Goal: Task Accomplishment & Management: Manage account settings

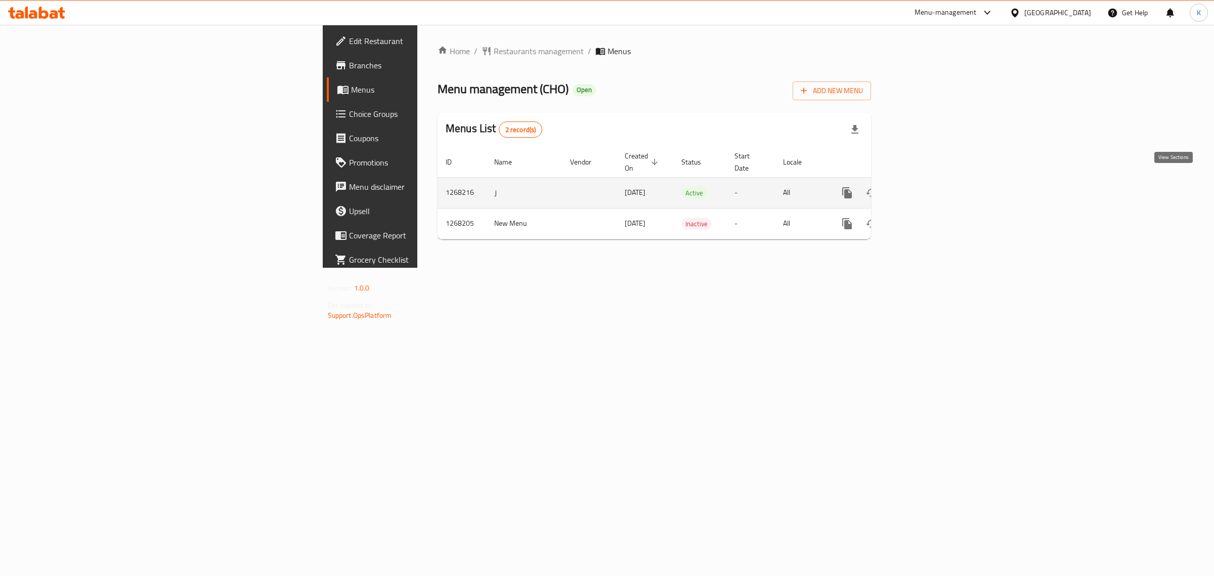
click at [926, 187] on icon "enhanced table" at bounding box center [920, 193] width 12 height 12
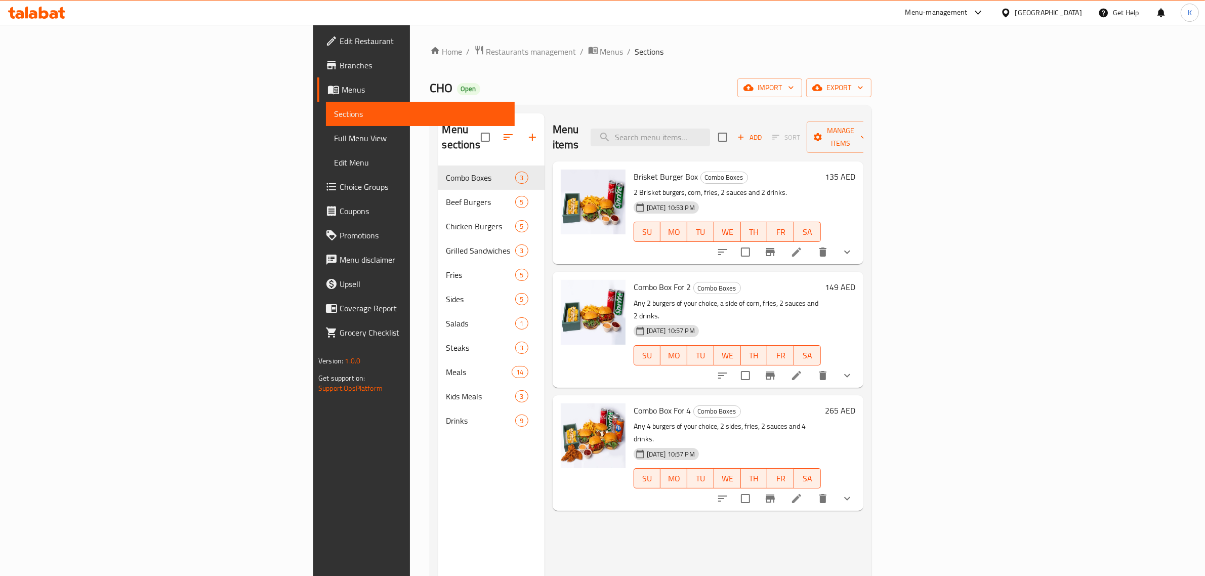
click at [613, 92] on div "CHO Open import export" at bounding box center [650, 87] width 441 height 19
click at [794, 92] on span "import" at bounding box center [769, 87] width 49 height 13
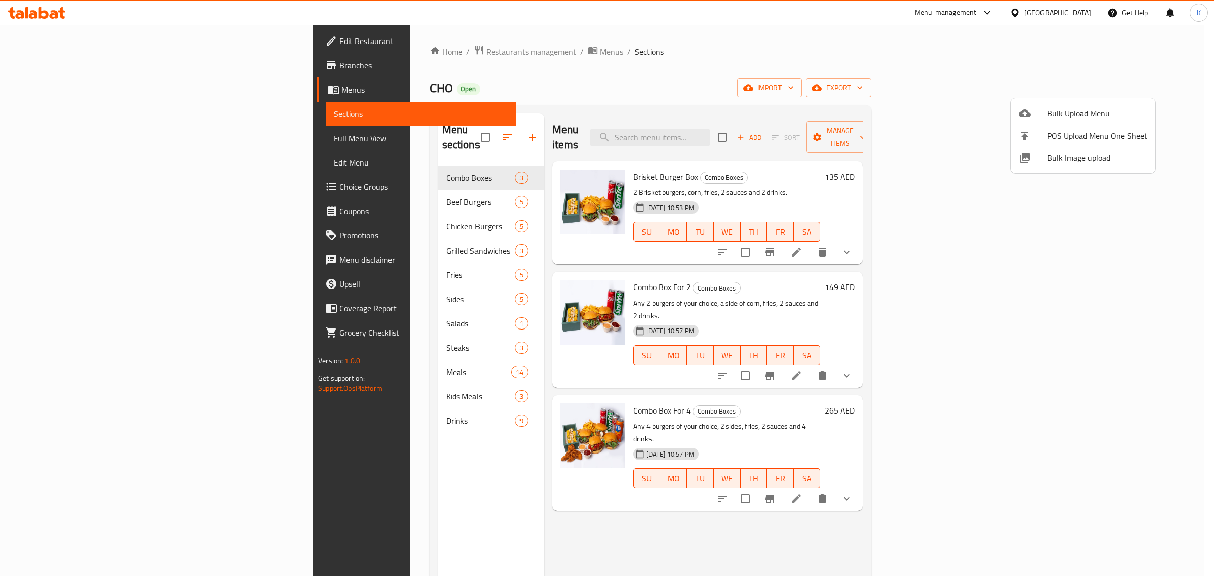
click at [682, 72] on div at bounding box center [607, 288] width 1214 height 576
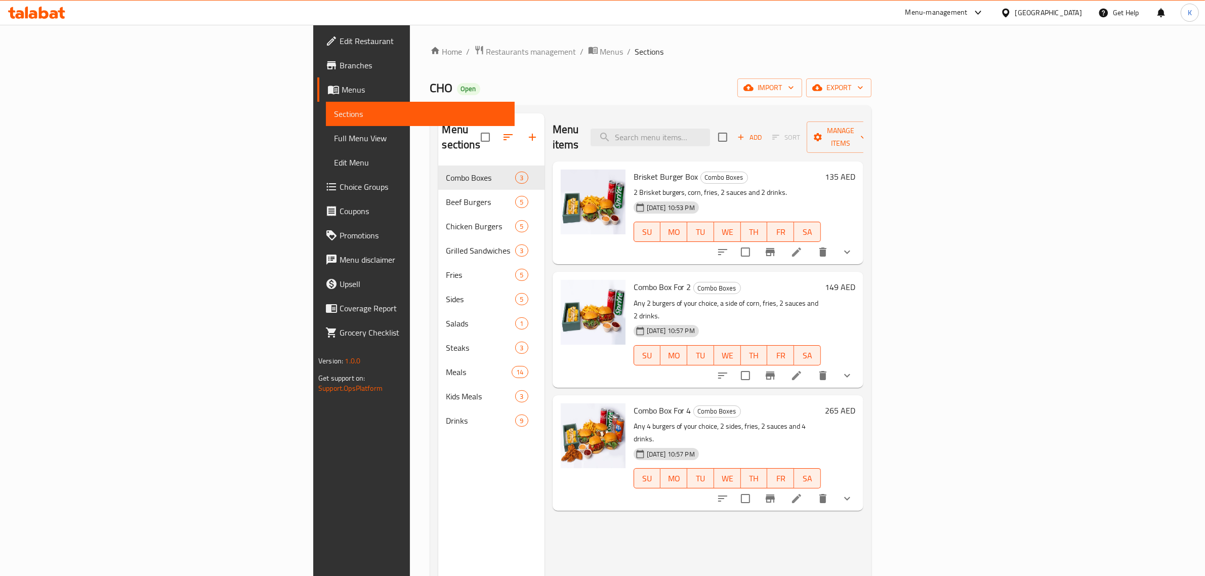
click at [47, 19] on div at bounding box center [36, 13] width 73 height 20
click at [34, 12] on icon at bounding box center [33, 14] width 9 height 9
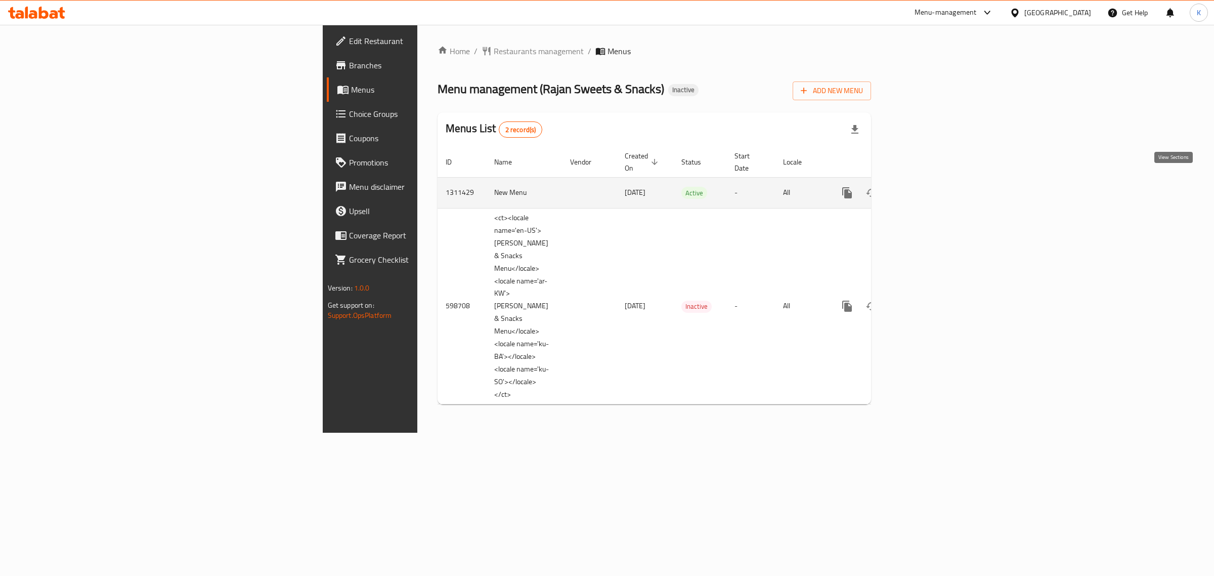
click at [926, 187] on icon "enhanced table" at bounding box center [920, 193] width 12 height 12
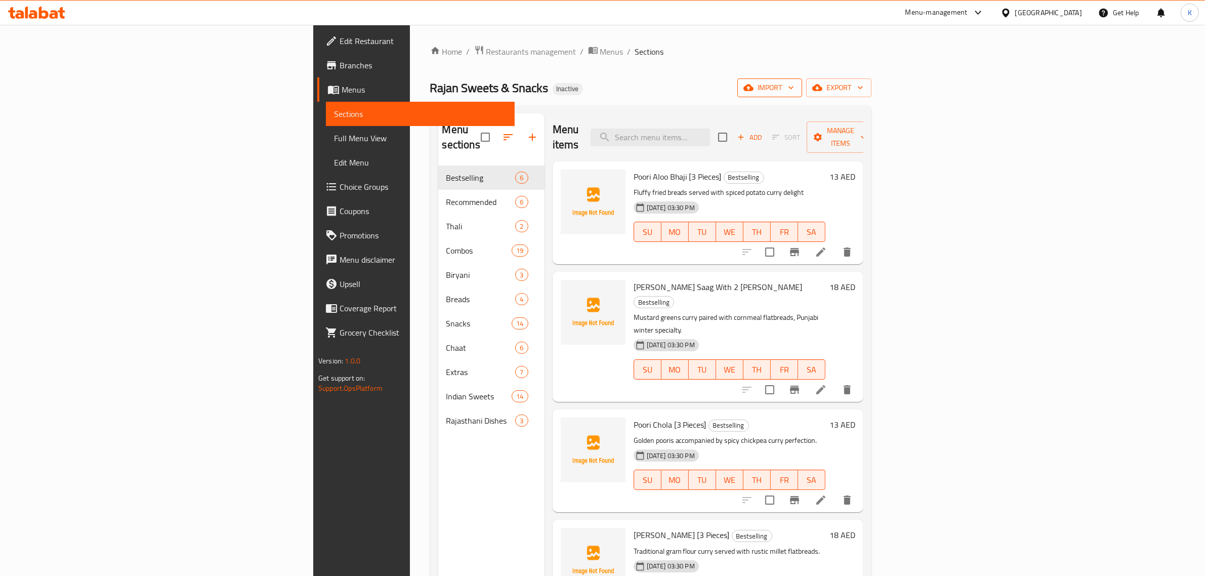
click at [794, 85] on span "import" at bounding box center [769, 87] width 49 height 13
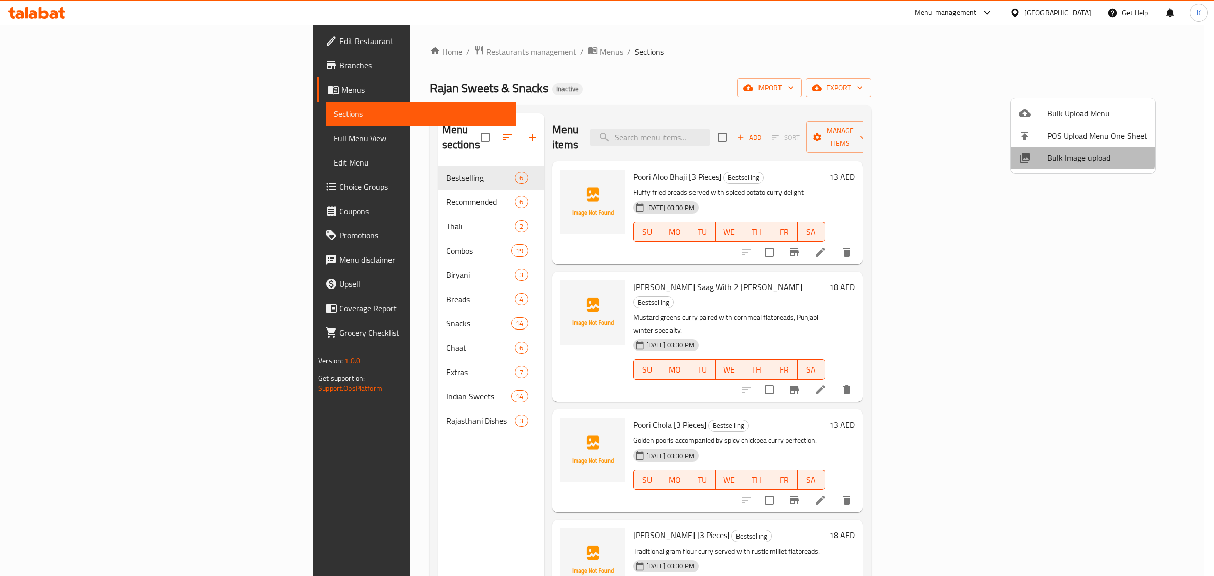
click at [1054, 152] on span "Bulk Image upload" at bounding box center [1097, 158] width 100 height 12
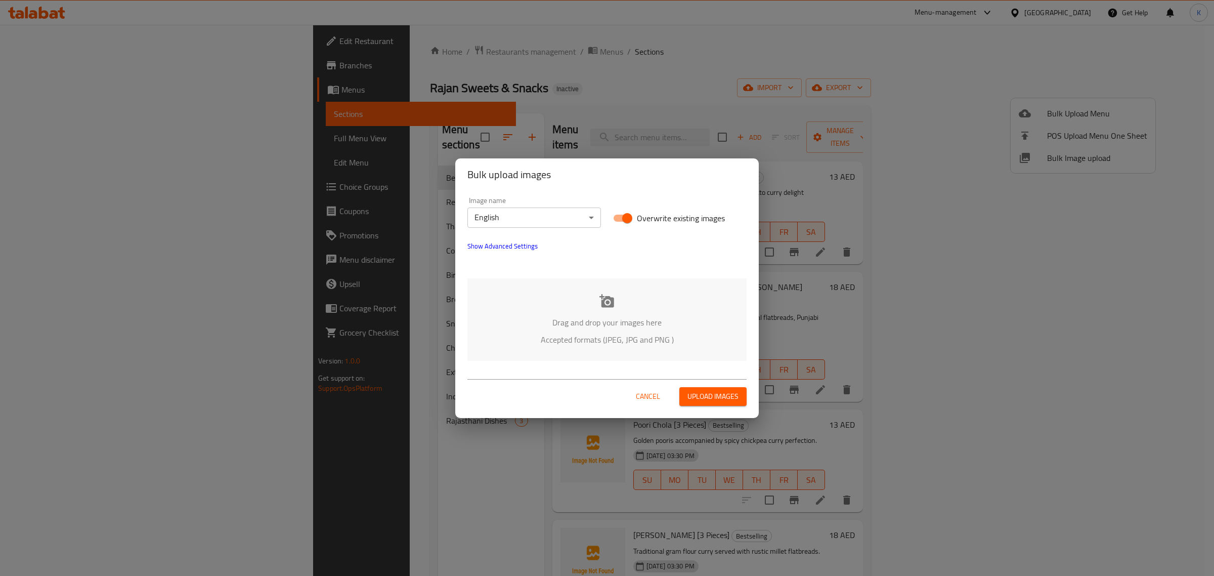
click at [623, 306] on div "Drag and drop your images here Accepted formats (JPEG, JPG and PNG )" at bounding box center [607, 319] width 279 height 82
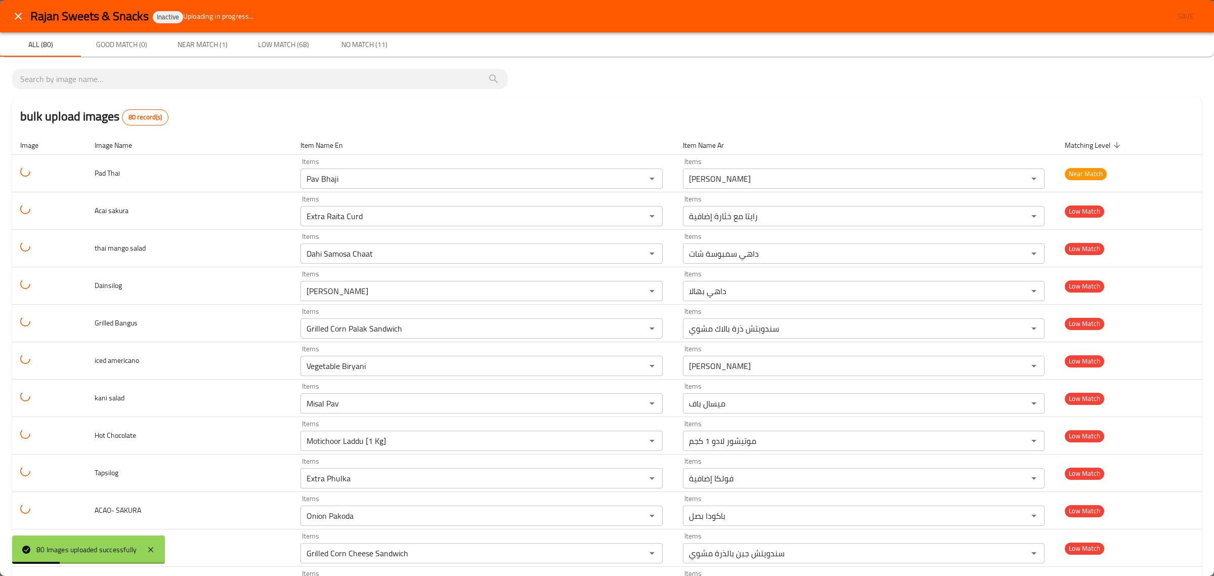
click at [19, 14] on icon "close" at bounding box center [18, 16] width 12 height 12
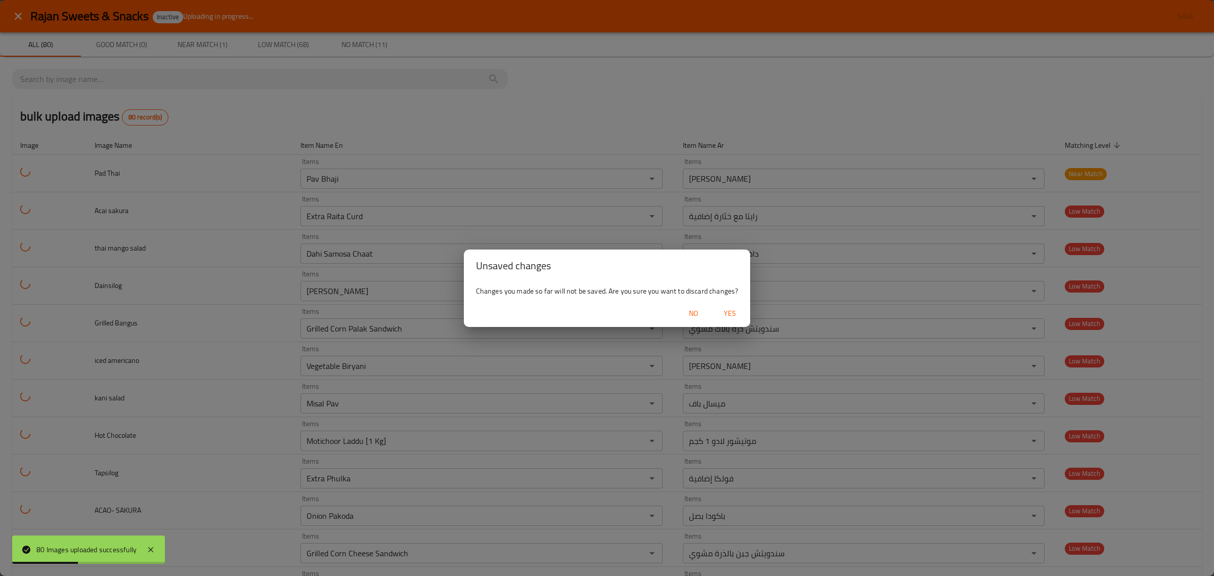
click at [742, 312] on span "Yes" at bounding box center [730, 313] width 24 height 13
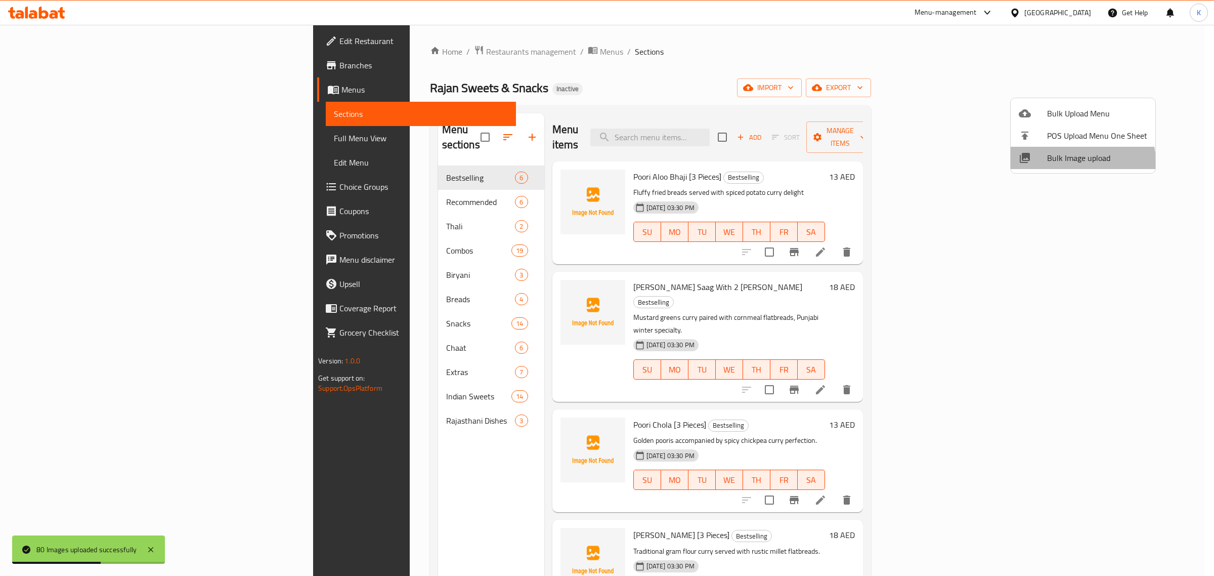
click at [1066, 163] on span "Bulk Image upload" at bounding box center [1097, 158] width 100 height 12
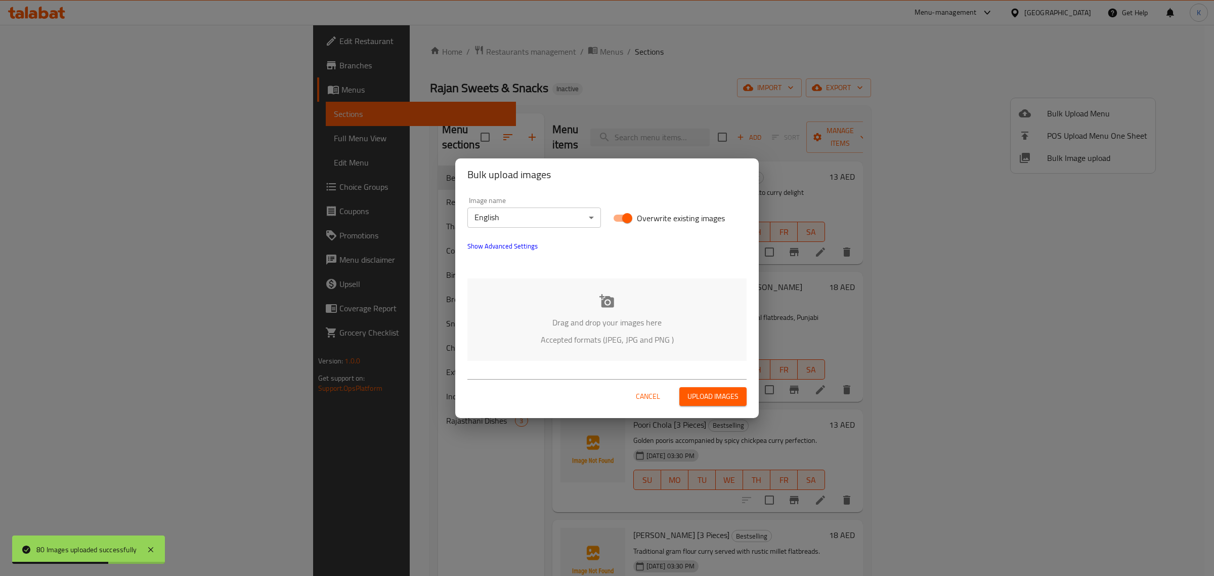
click at [695, 286] on div "Drag and drop your images here Accepted formats (JPEG, JPG and PNG )" at bounding box center [607, 319] width 279 height 82
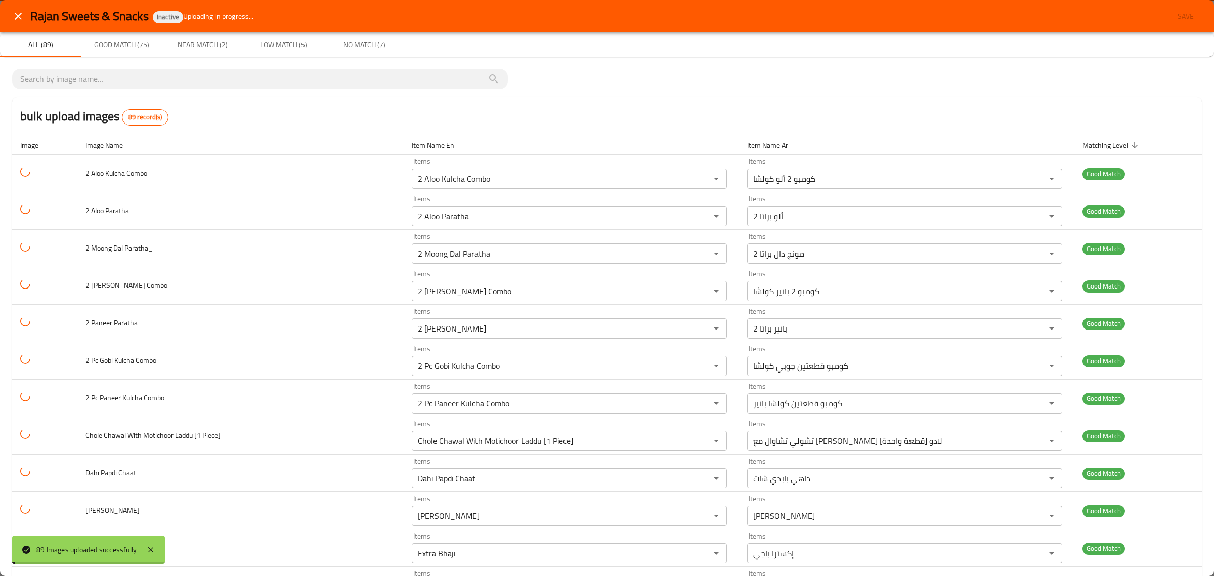
click at [244, 98] on div "bulk upload images 89 record(s)" at bounding box center [607, 116] width 1190 height 38
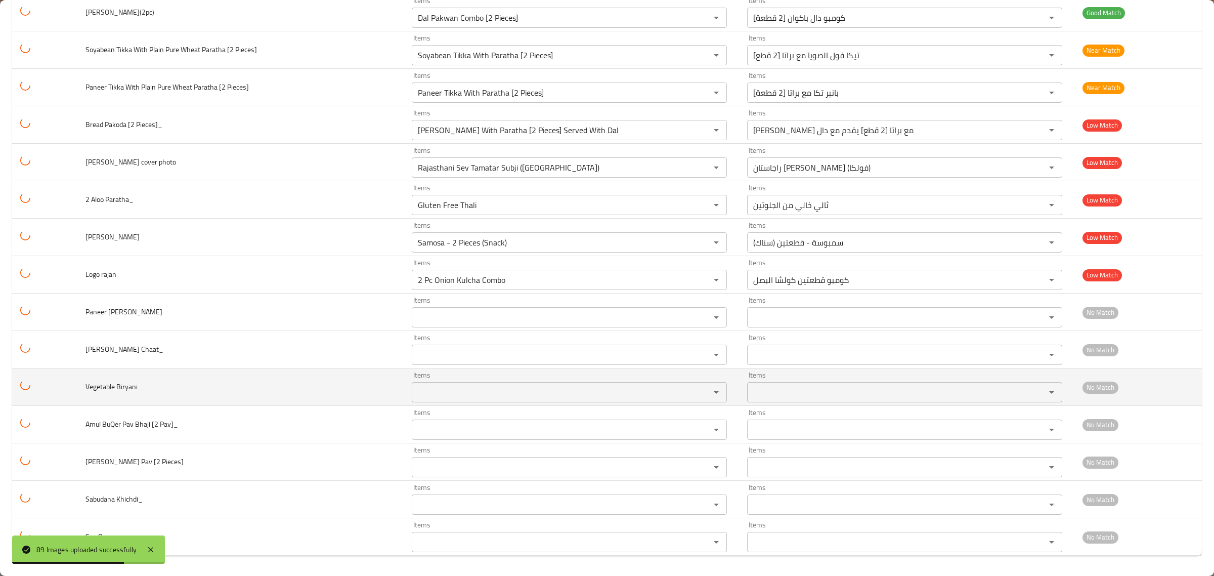
scroll to position [2878, 0]
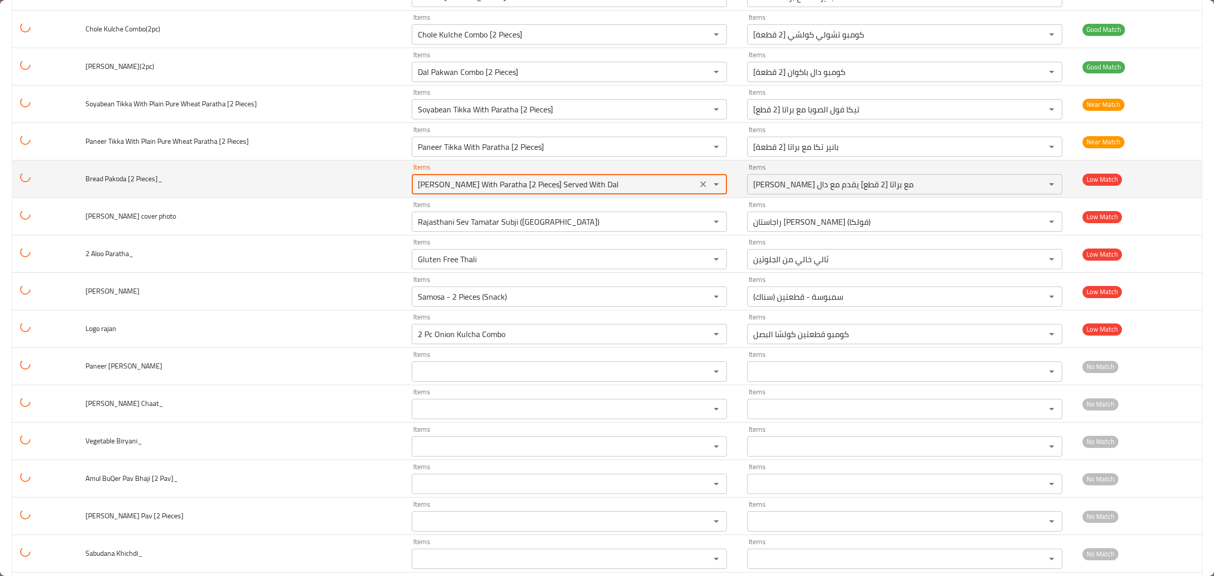
drag, startPoint x: 598, startPoint y: 193, endPoint x: 259, endPoint y: 172, distance: 339.7
click at [259, 172] on tr "Bread Pakoda [2 Pieces]_ Items Ker Sangri With Paratha [2 Pieces] Served With D…" at bounding box center [607, 178] width 1190 height 37
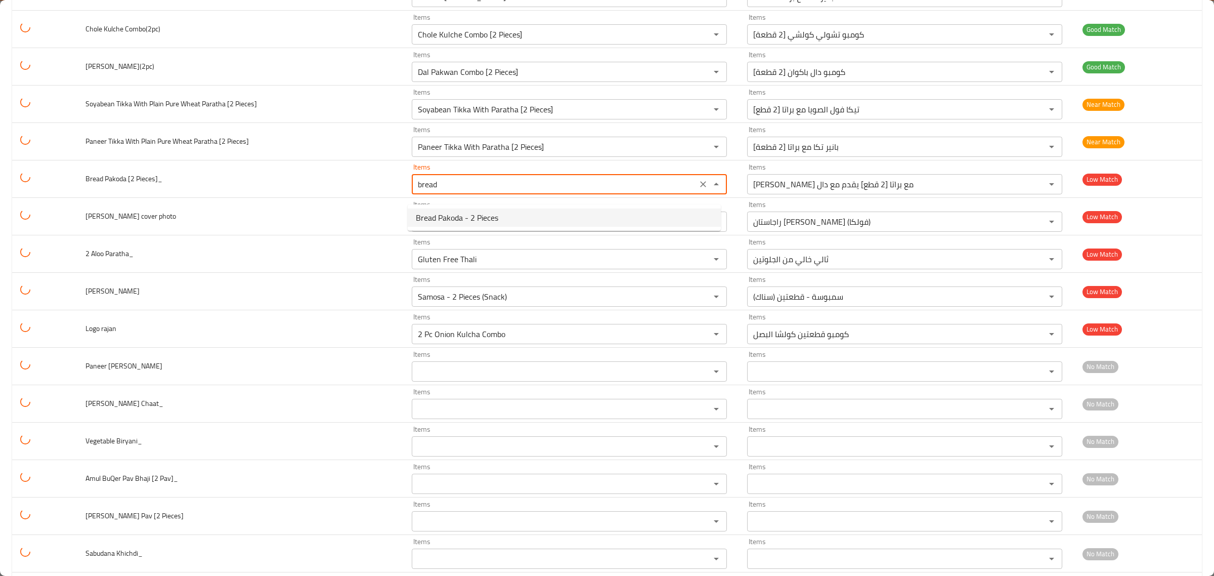
click at [446, 219] on span "Bread Pakoda - 2 Pieces" at bounding box center [457, 218] width 82 height 12
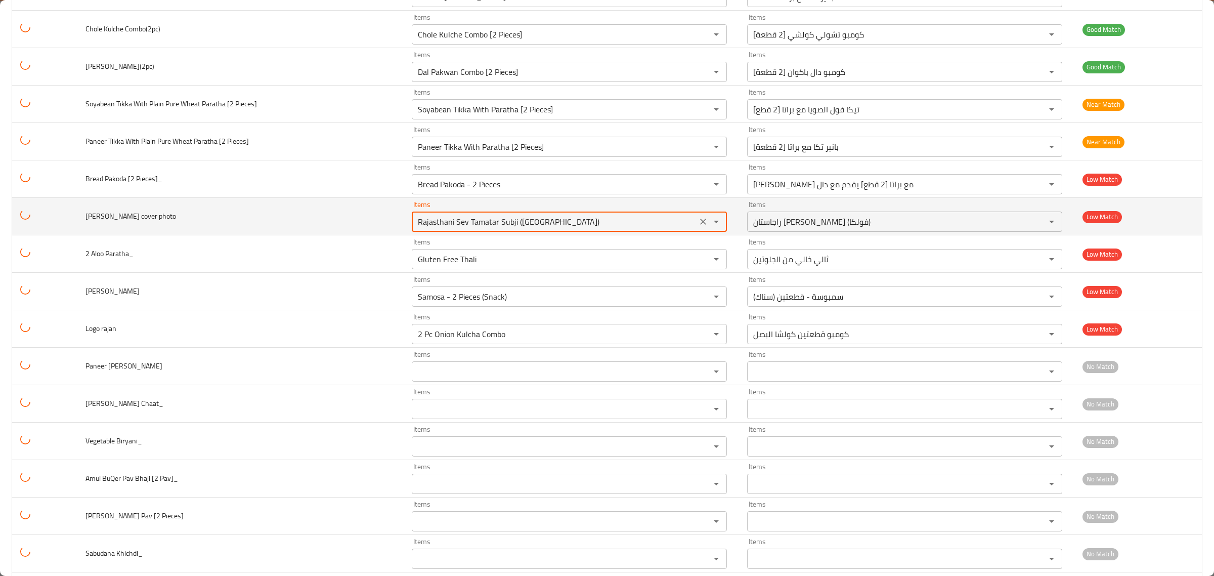
drag, startPoint x: 557, startPoint y: 233, endPoint x: 113, endPoint y: 230, distance: 444.3
click at [311, 205] on tr "Rajan cover photo Items Rajasthani Sev Tamatar Subji ([GEOGRAPHIC_DATA]) Items …" at bounding box center [607, 216] width 1190 height 37
type \_ "[PERSON_NAME] With Paratha [2 Pieces] Served With Dal"
click at [698, 227] on icon "Clear" at bounding box center [703, 222] width 10 height 10
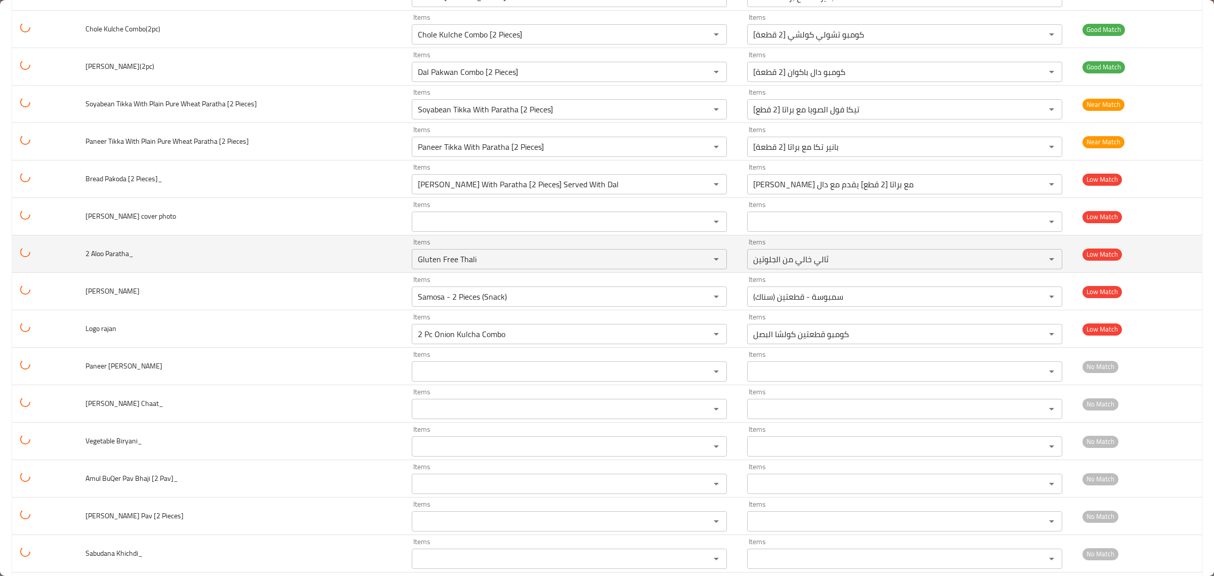
drag, startPoint x: 92, startPoint y: 262, endPoint x: 127, endPoint y: 259, distance: 35.6
click at [127, 259] on span "2 Aloo Paratha_" at bounding box center [110, 253] width 48 height 13
click at [467, 266] on Paratha_ "Gluten Free Thali" at bounding box center [554, 259] width 279 height 14
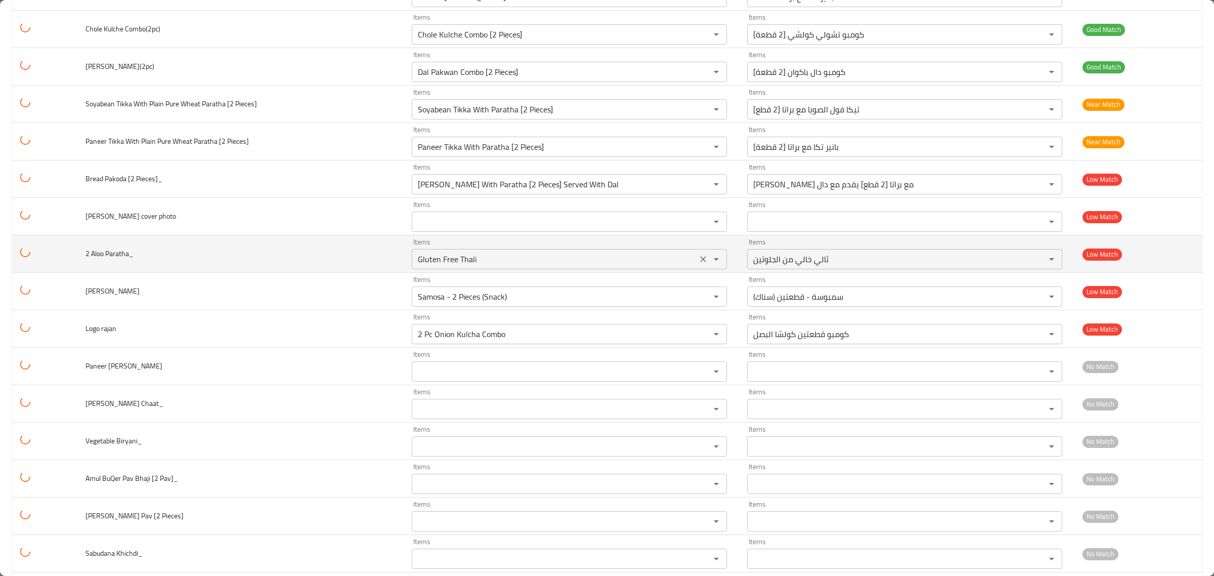
paste Paratha_ "Aloo Parath"
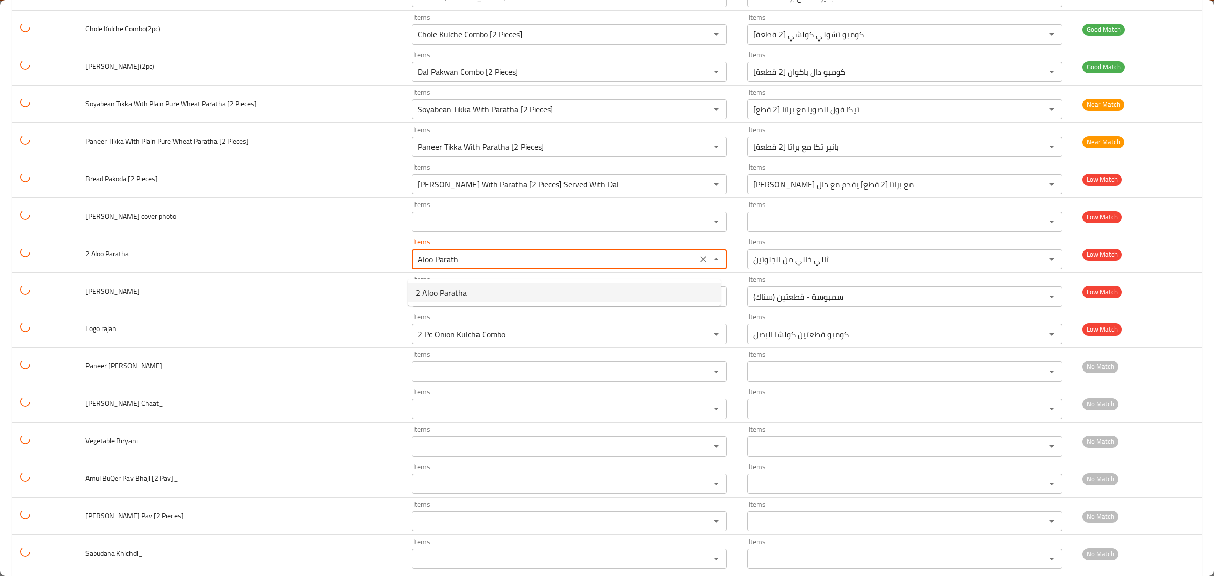
click at [457, 295] on span "2 Aloo Paratha" at bounding box center [441, 292] width 51 height 12
type Paratha_ "2 Aloo Paratha"
type Paratha_-ar "2 ألو براتا"
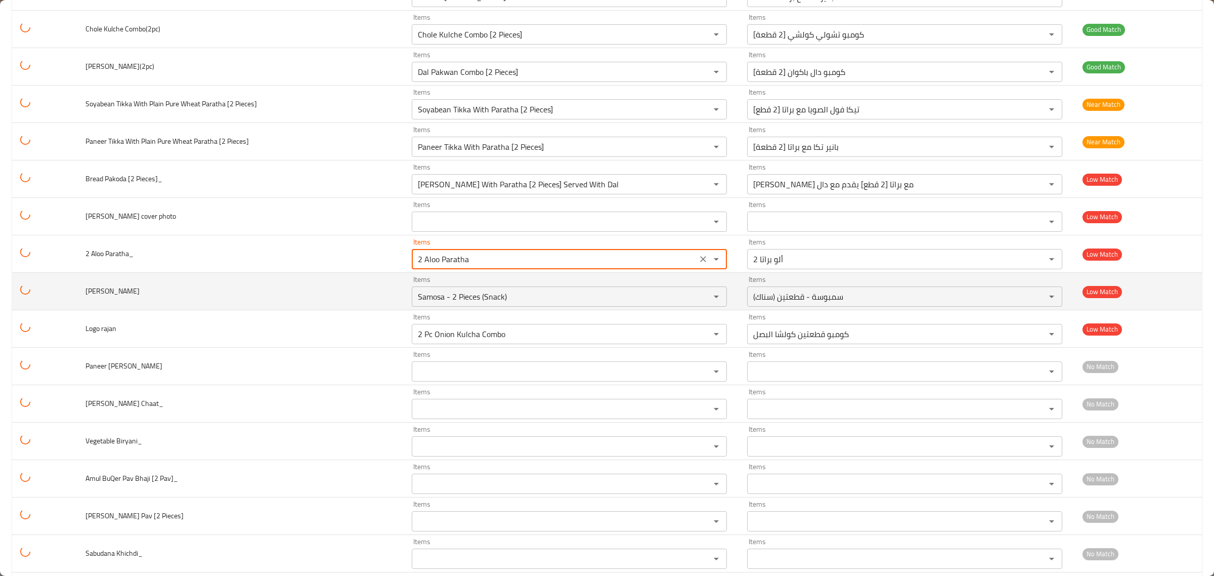
type Paratha_ "2 Aloo Paratha"
drag, startPoint x: 82, startPoint y: 297, endPoint x: 137, endPoint y: 300, distance: 55.3
click at [137, 300] on td "[PERSON_NAME]" at bounding box center [240, 291] width 326 height 37
copy span "[PERSON_NAME]"
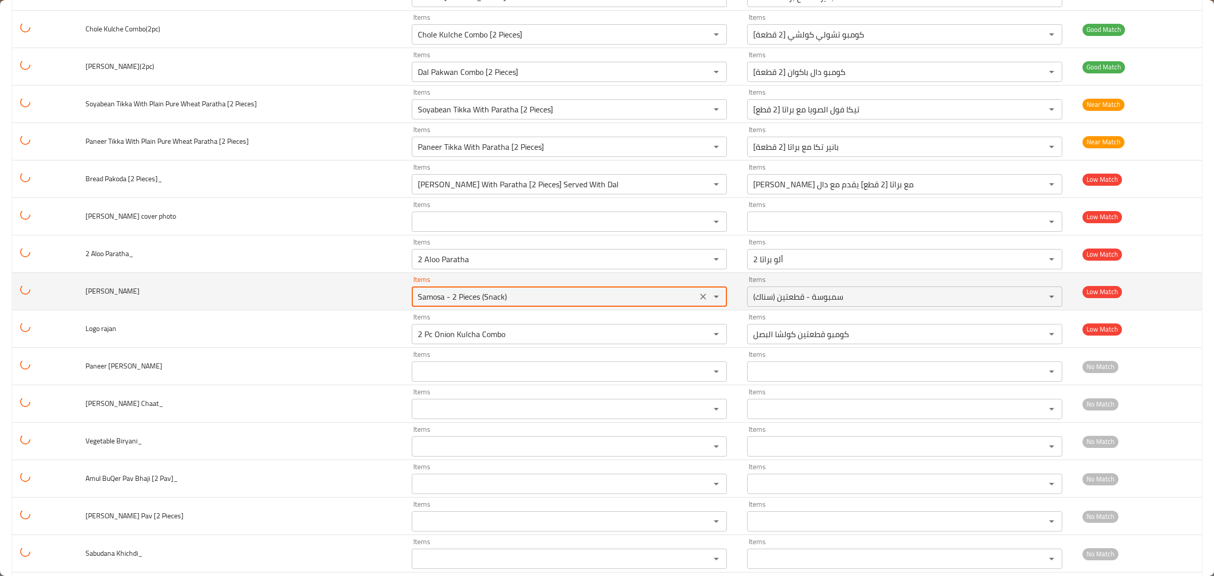
click at [458, 299] on Biryani_ "Samosa - 2 Pieces (Snack)" at bounding box center [554, 296] width 279 height 14
paste Biryani_ "oyabean Biryani"
type Biryani_ "[PERSON_NAME]"
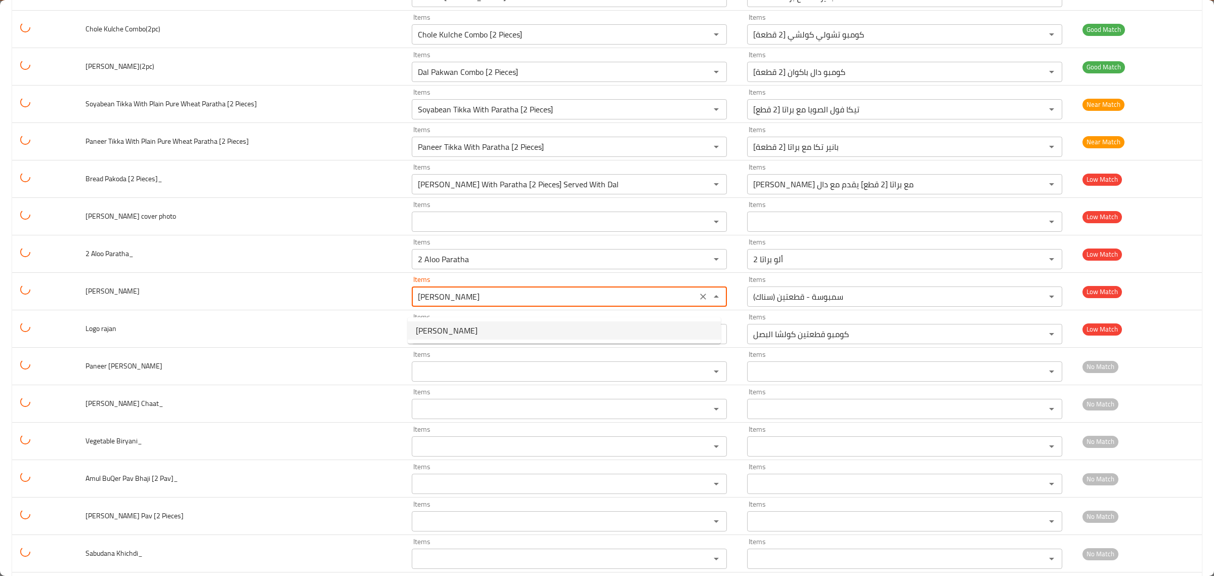
click at [484, 334] on Biryani_-option-0 "[PERSON_NAME]" at bounding box center [564, 330] width 313 height 18
type Biryani_-ar "[PERSON_NAME]"
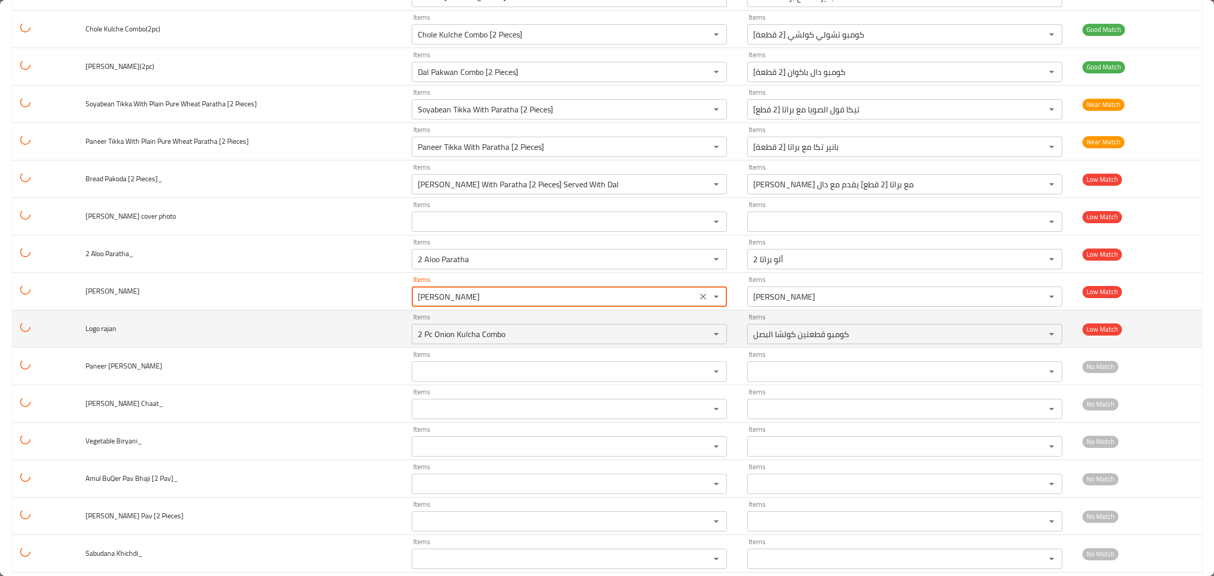
type Biryani_ "[PERSON_NAME]"
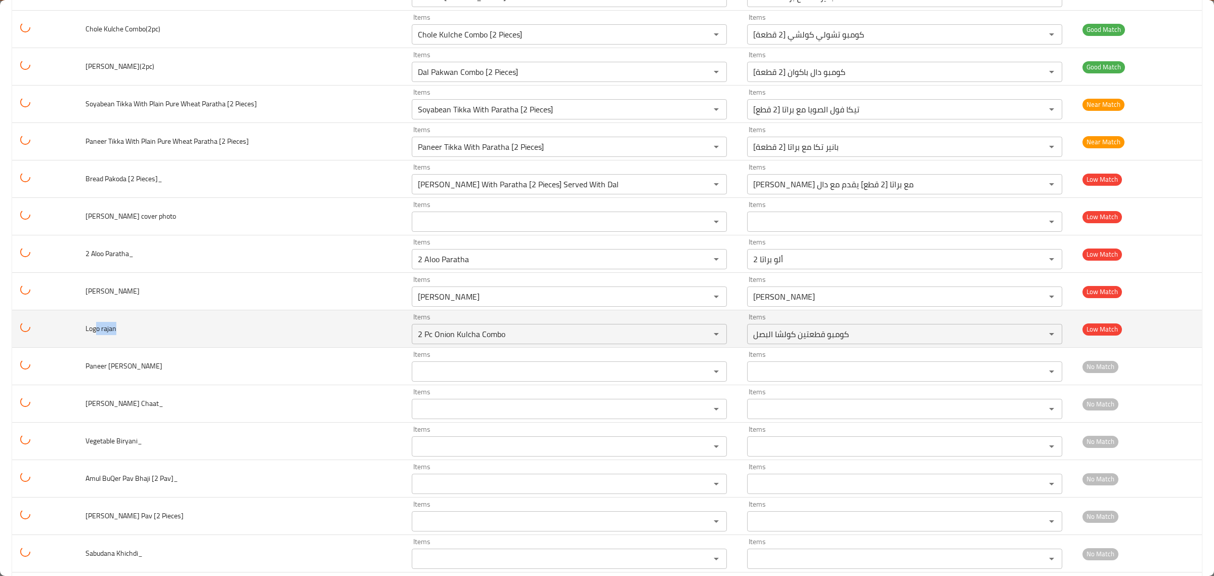
drag, startPoint x: 130, startPoint y: 341, endPoint x: 94, endPoint y: 337, distance: 35.5
click at [97, 339] on td "Logo rajan" at bounding box center [240, 328] width 326 height 37
click at [700, 339] on icon "Clear" at bounding box center [703, 334] width 10 height 10
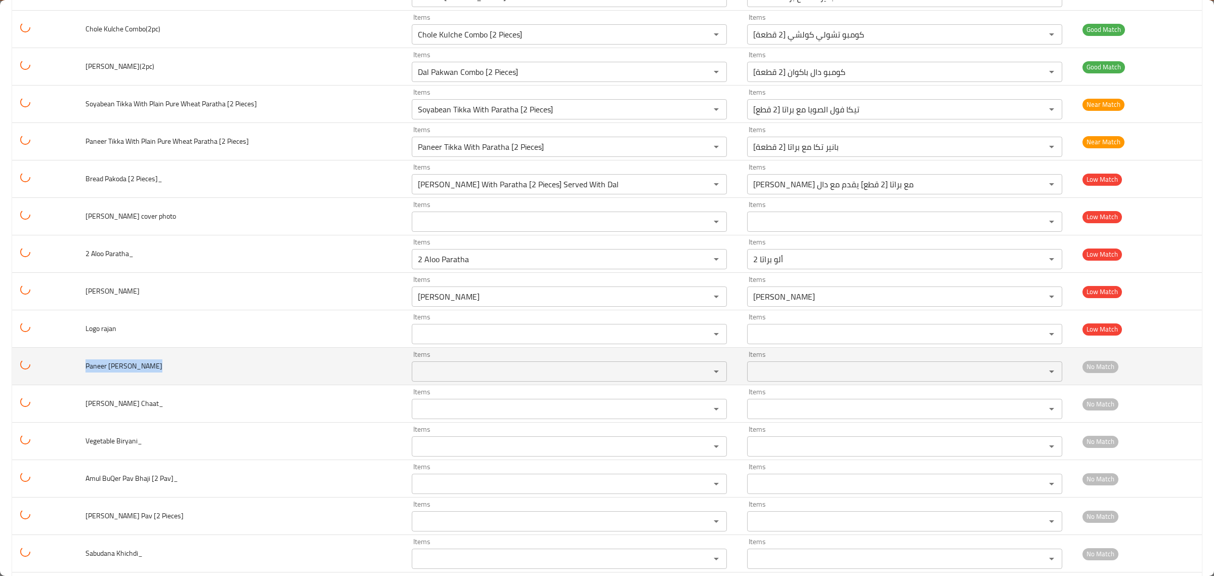
drag, startPoint x: 79, startPoint y: 379, endPoint x: 145, endPoint y: 378, distance: 66.3
click at [145, 378] on td "Paneer [PERSON_NAME]" at bounding box center [240, 366] width 326 height 37
copy span "Paneer [PERSON_NAME]"
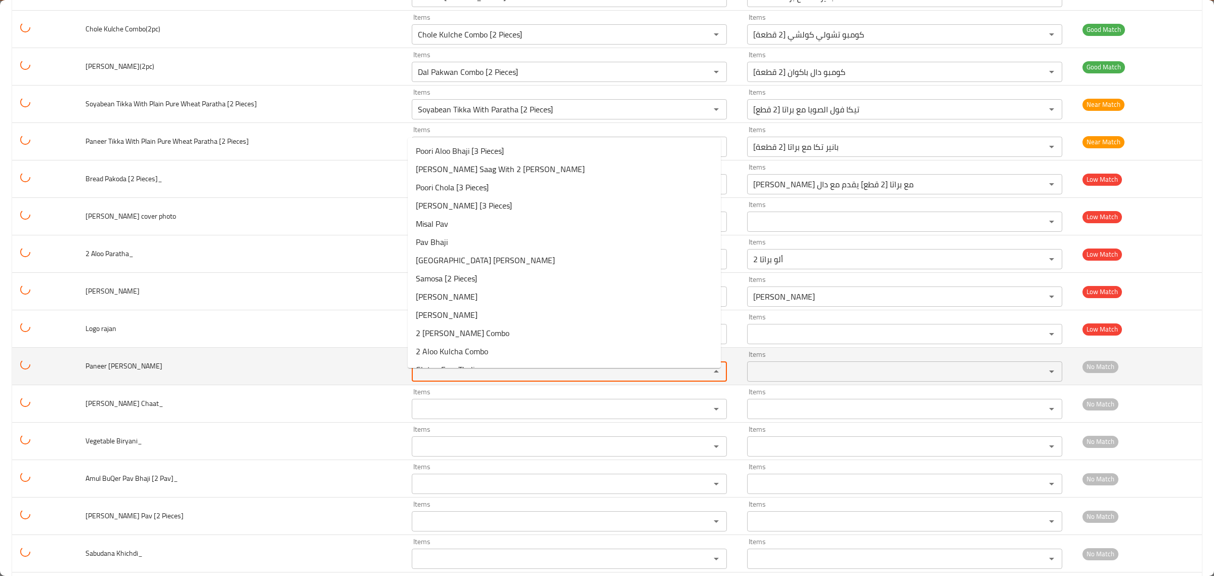
click at [423, 378] on Biryani_ "Items" at bounding box center [554, 371] width 279 height 14
paste Biryani_ "Paneer [PERSON_NAME]"
type Biryani_ "Paneer [PERSON_NAME]"
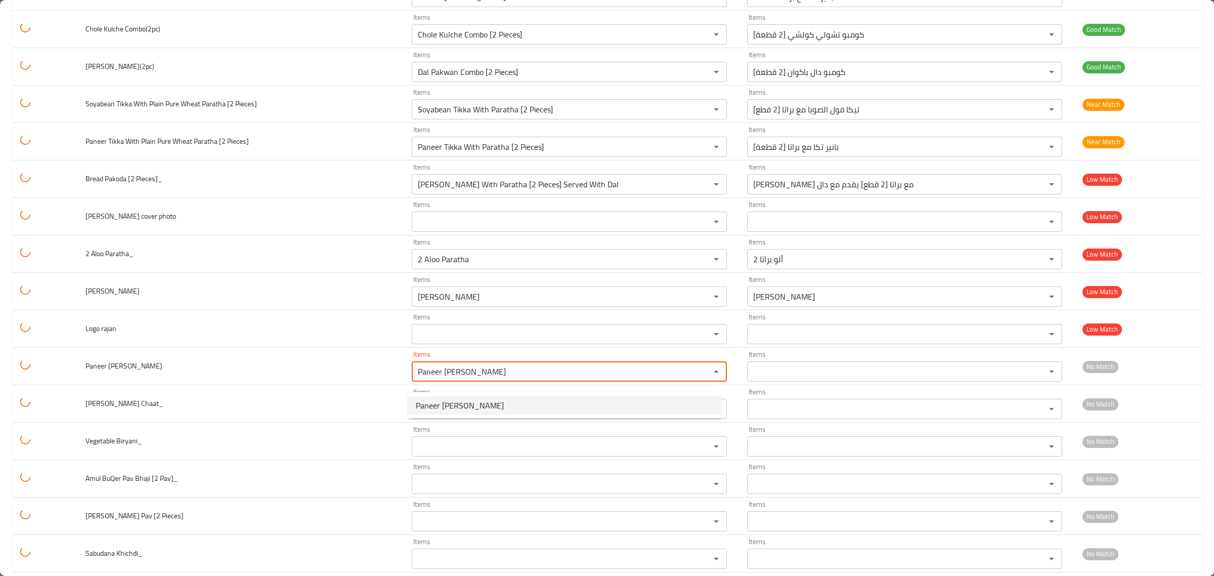
click at [477, 401] on span "Paneer [PERSON_NAME]" at bounding box center [460, 405] width 88 height 12
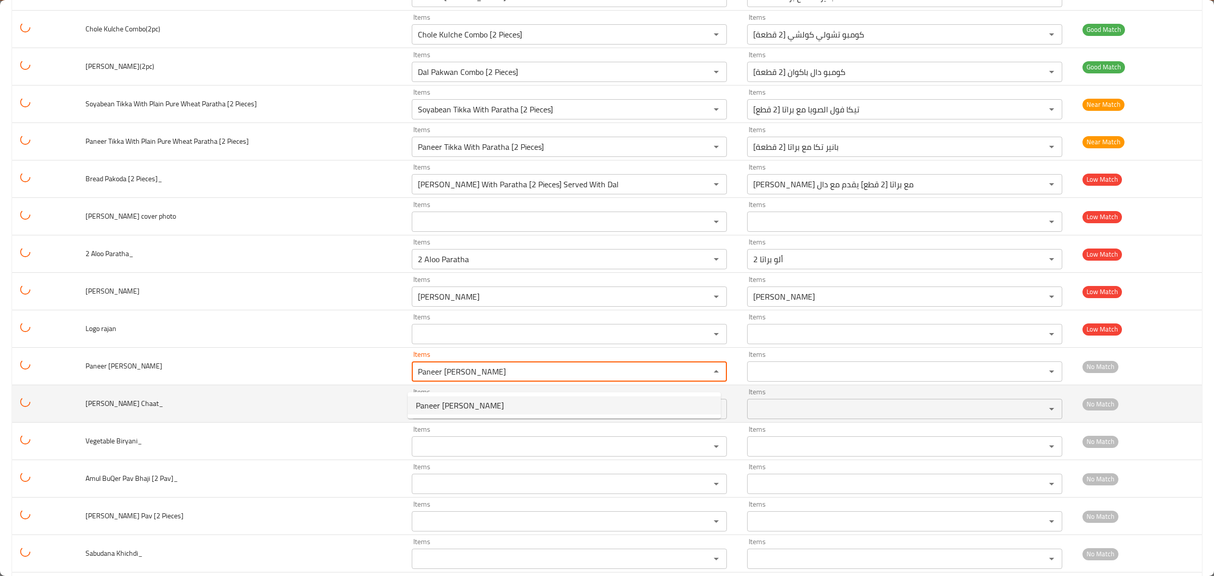
type Biryani_-ar "برياني [PERSON_NAME]"
type Biryani_ "Paneer [PERSON_NAME]"
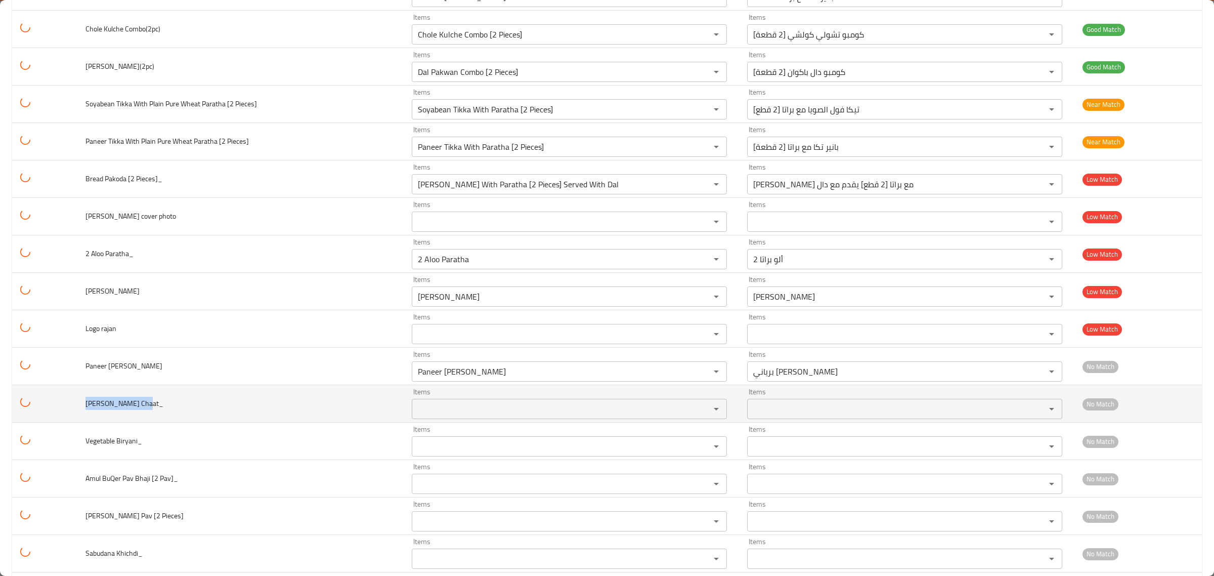
drag, startPoint x: 82, startPoint y: 408, endPoint x: 138, endPoint y: 415, distance: 55.7
click at [138, 415] on td "[PERSON_NAME] Chaat_" at bounding box center [240, 403] width 326 height 37
copy span "[PERSON_NAME] Chaat"
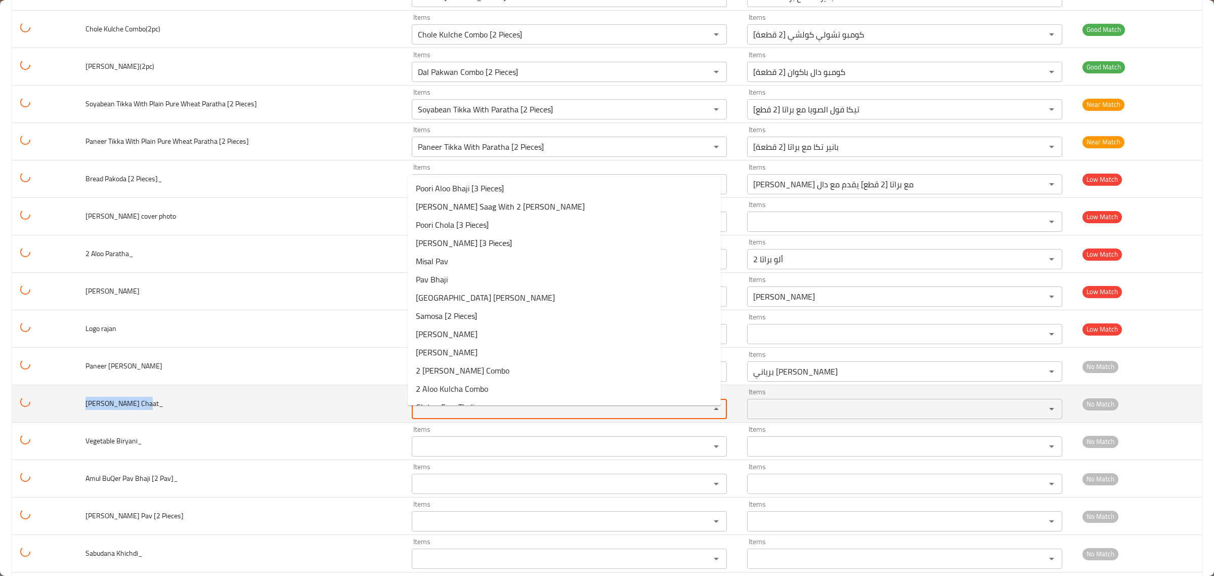
click at [454, 416] on Chaat_ "Items" at bounding box center [554, 409] width 279 height 14
paste Chaat_ "[PERSON_NAME] Chaat"
type Chaat_ "[PERSON_NAME] Chaat"
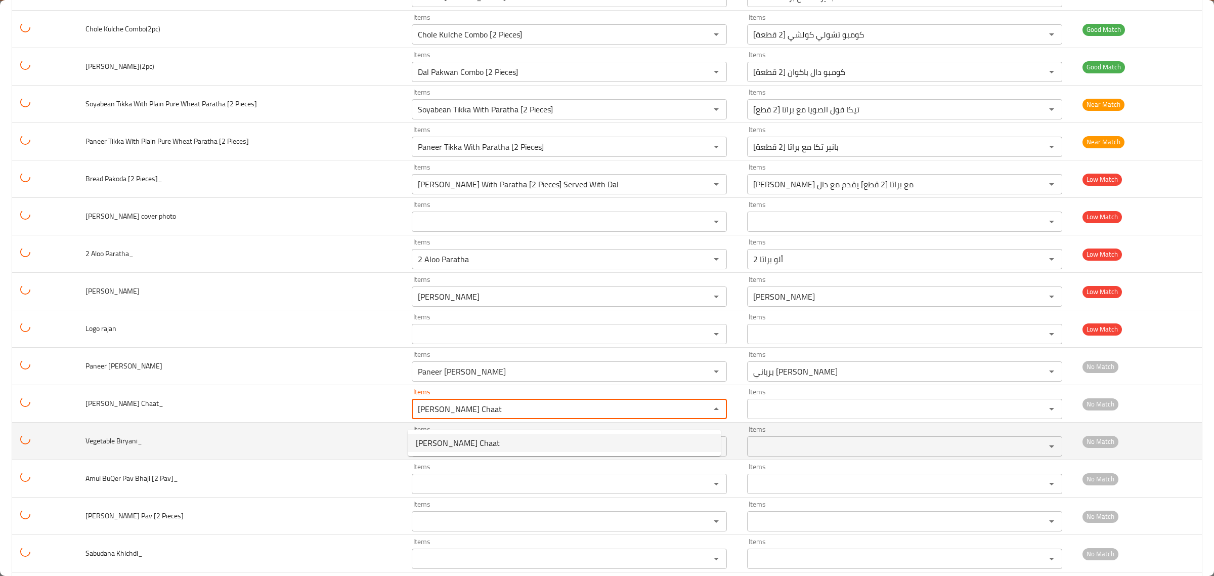
click at [451, 447] on span "[PERSON_NAME] Chaat" at bounding box center [458, 443] width 84 height 12
type Chaat_-ar "[PERSON_NAME][DEMOGRAPHIC_DATA] شات"
type Chaat_ "[PERSON_NAME] Chaat"
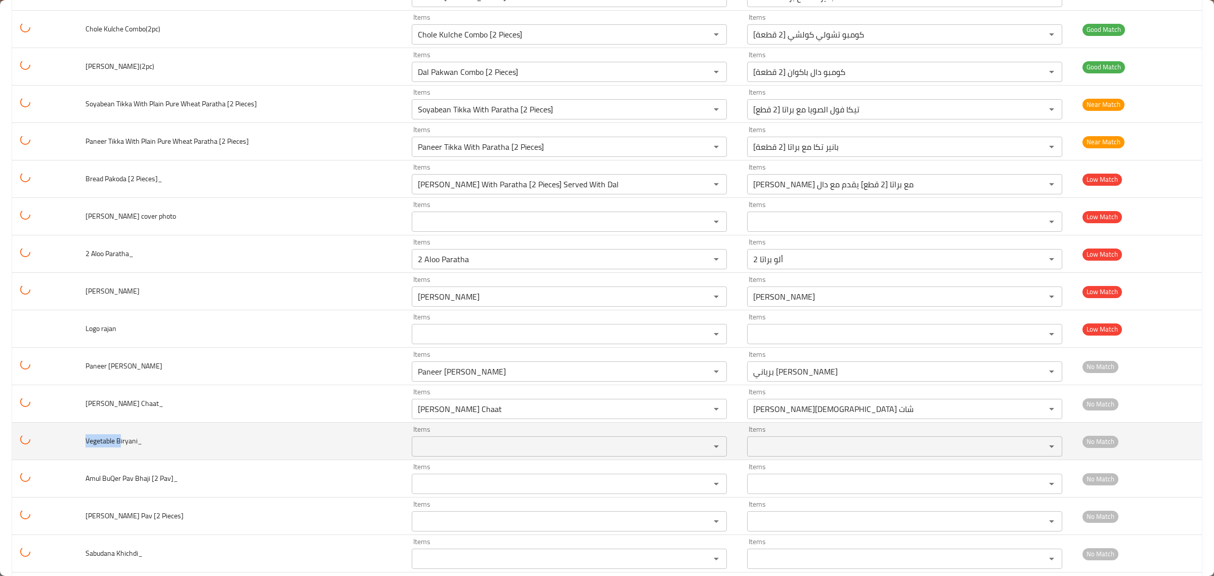
drag, startPoint x: 85, startPoint y: 452, endPoint x: 165, endPoint y: 449, distance: 81.0
click at [140, 446] on td "Vegetable Biryani_" at bounding box center [240, 441] width 326 height 37
copy span "Vegetable B"
click at [178, 456] on td "Vegetable Biryani_" at bounding box center [240, 441] width 326 height 37
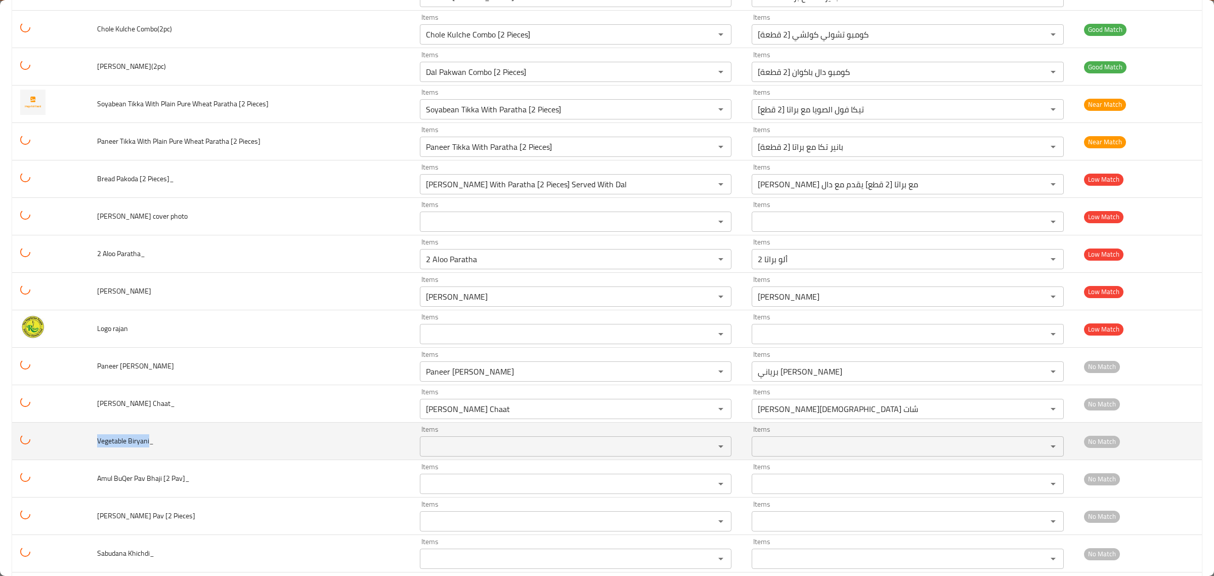
drag, startPoint x: 90, startPoint y: 449, endPoint x: 148, endPoint y: 451, distance: 57.7
click at [148, 451] on td "Vegetable Biryani_" at bounding box center [250, 441] width 323 height 37
copy span "Vegetable Biryani"
click at [457, 453] on Biryani_ "Items" at bounding box center [561, 446] width 276 height 14
paste Biryani_ "Vegetable Biryani"
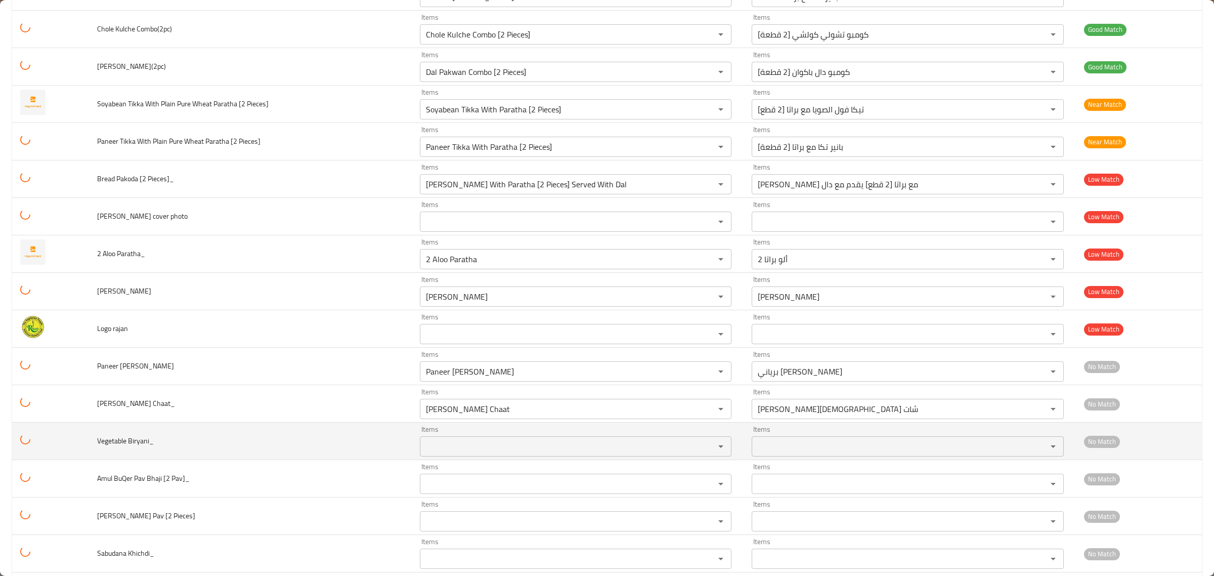
type Biryani_ "Vegetable Biryani"
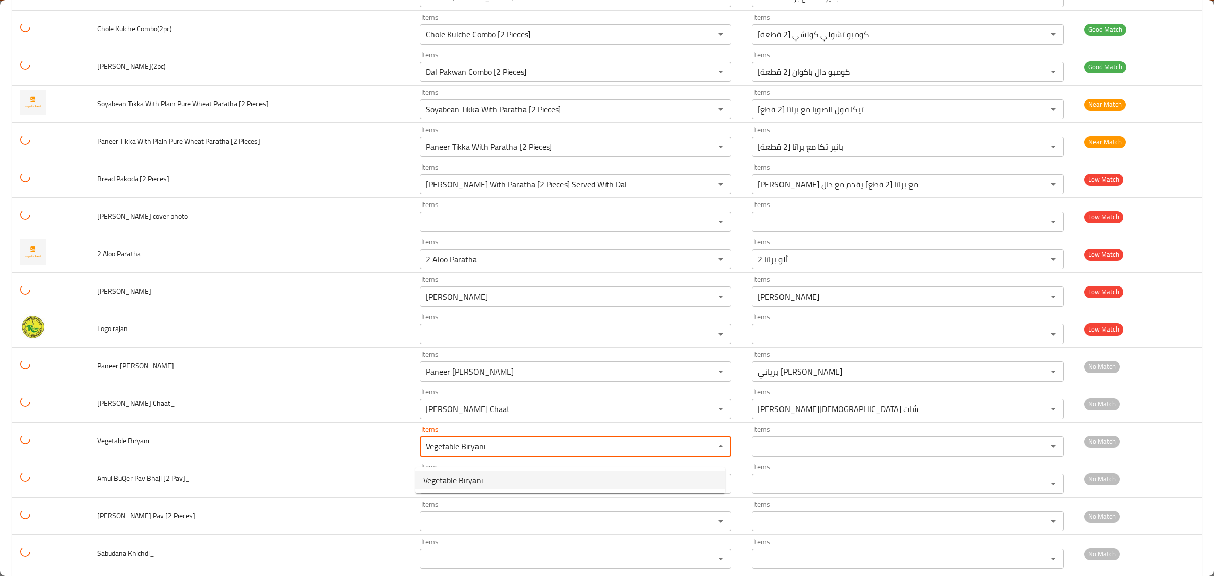
click at [456, 482] on span "Vegetable Biryani" at bounding box center [453, 480] width 59 height 12
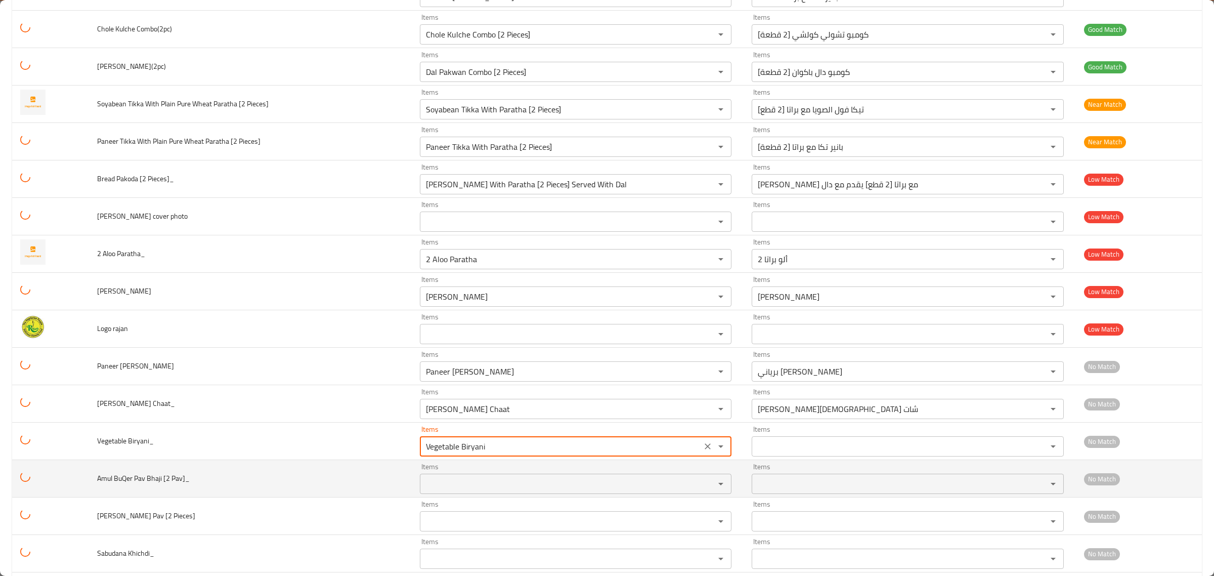
type Biryani_-ar "[PERSON_NAME]"
type Biryani_ "Vegetable Biryani"
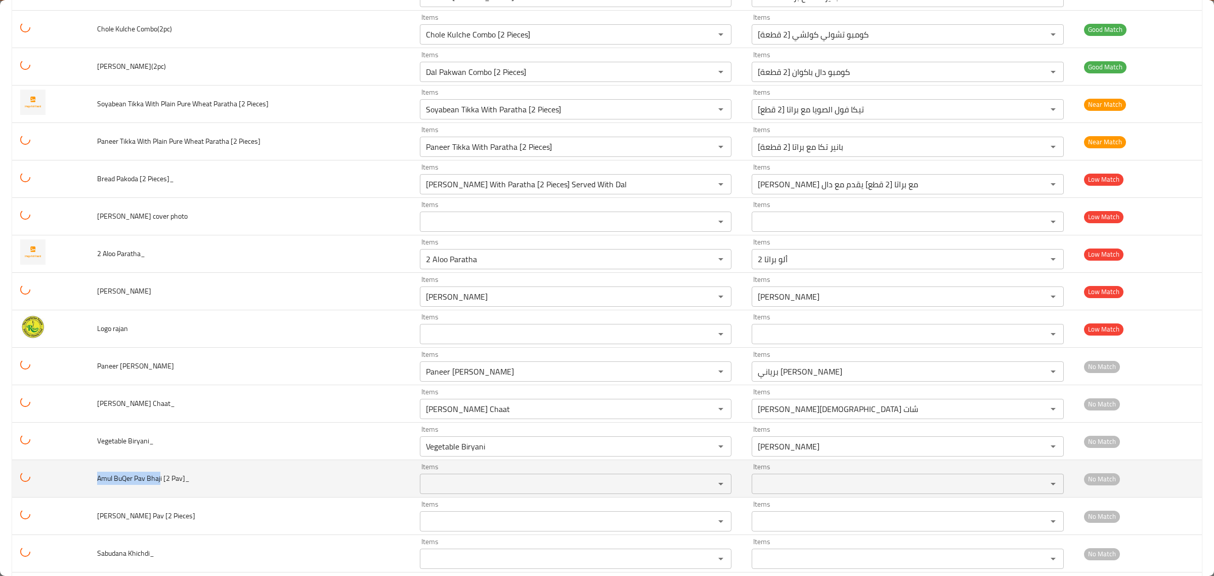
drag, startPoint x: 87, startPoint y: 486, endPoint x: 160, endPoint y: 492, distance: 73.6
click at [160, 492] on tr "Amul BuQer Pav Bhaji [2 Pav]_ Items Items Items Items No Match" at bounding box center [607, 478] width 1190 height 37
copy span "Amul BuQer Pav Bhaj"
click at [433, 491] on \_ "Items" at bounding box center [561, 484] width 276 height 14
paste \_ "Amul BuQer Pav Bhaj"
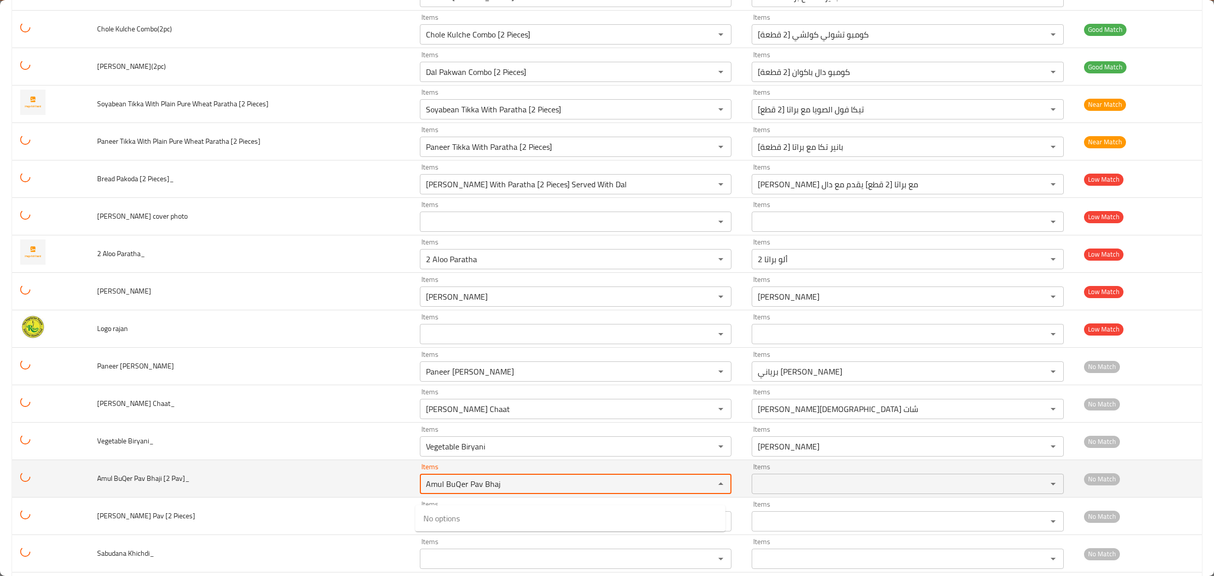
drag, startPoint x: 455, startPoint y: 493, endPoint x: 572, endPoint y: 493, distance: 116.9
click at [572, 491] on \_ "Amul BuQer Pav Bhaj" at bounding box center [561, 484] width 276 height 14
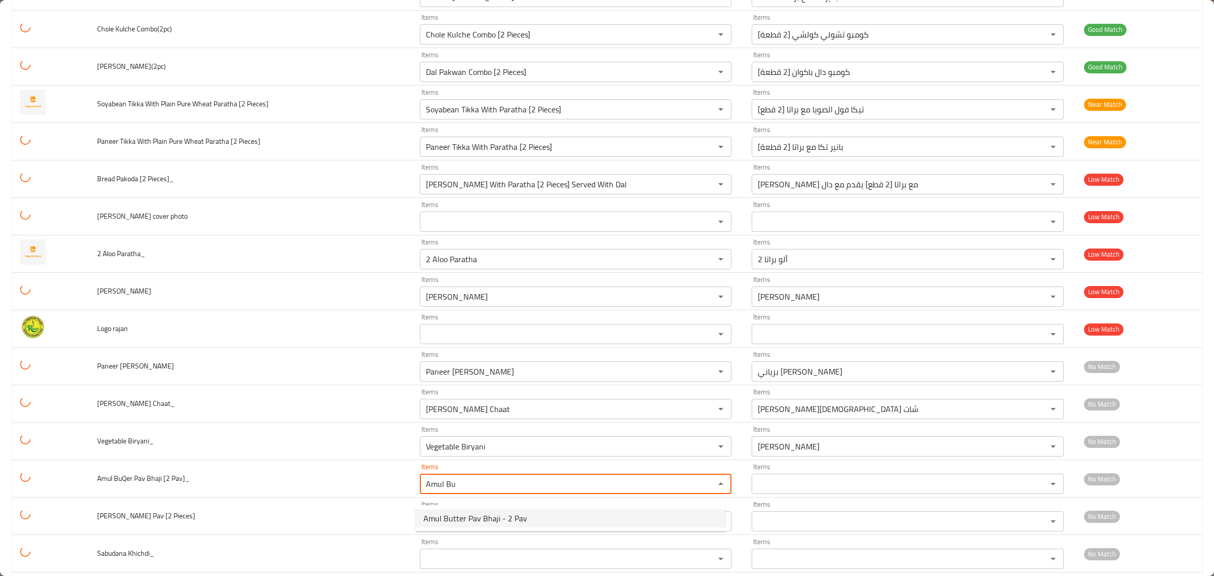
click at [473, 520] on span "Amul Butter Pav Bhaji - 2 Pav" at bounding box center [476, 518] width 104 height 12
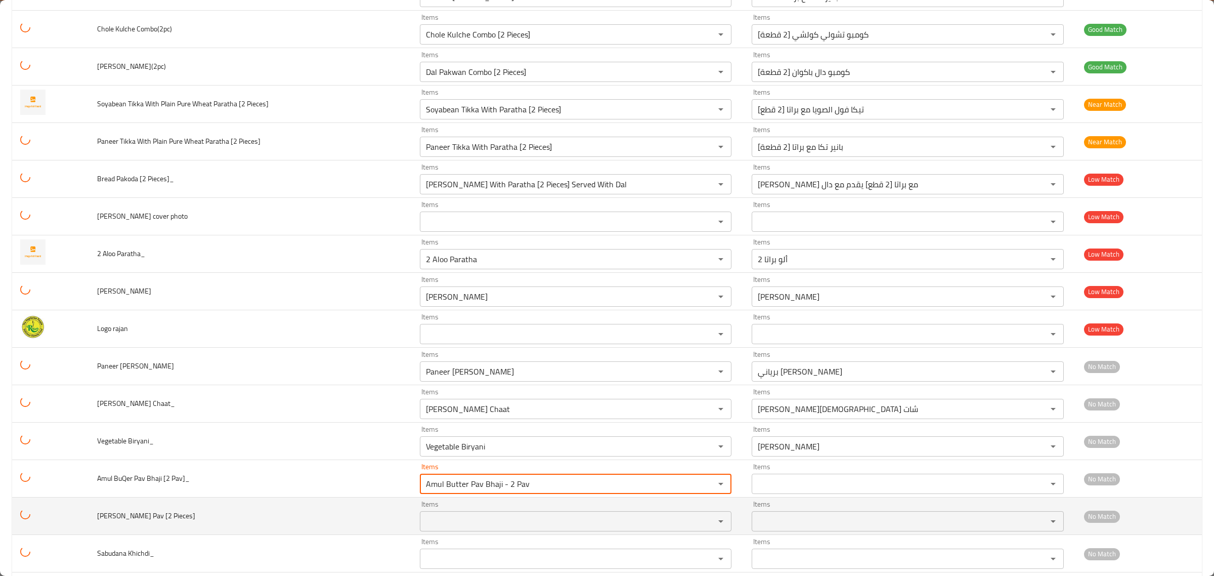
type \_ "Amul Butter Pav Bhaji - 2 Pav"
drag, startPoint x: 95, startPoint y: 530, endPoint x: 152, endPoint y: 523, distance: 57.1
click at [152, 523] on td "[PERSON_NAME] Pav [2 Pieces]" at bounding box center [250, 515] width 323 height 37
copy span "[PERSON_NAME] Pav"
click at [469, 528] on \ "Items" at bounding box center [561, 521] width 276 height 14
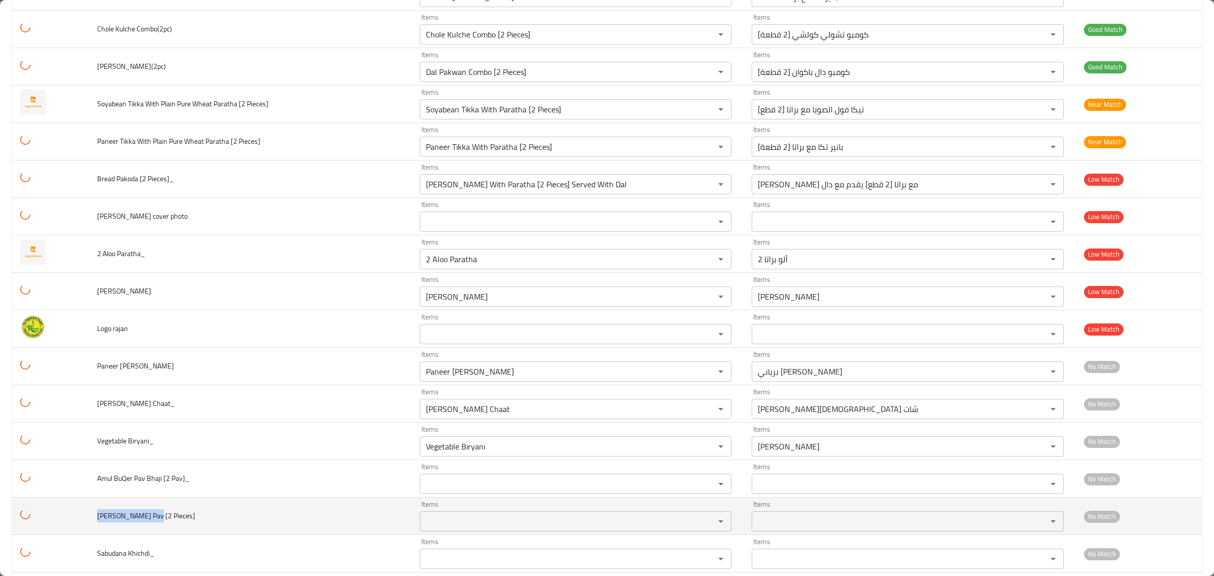
paste \ "[PERSON_NAME] Pav"
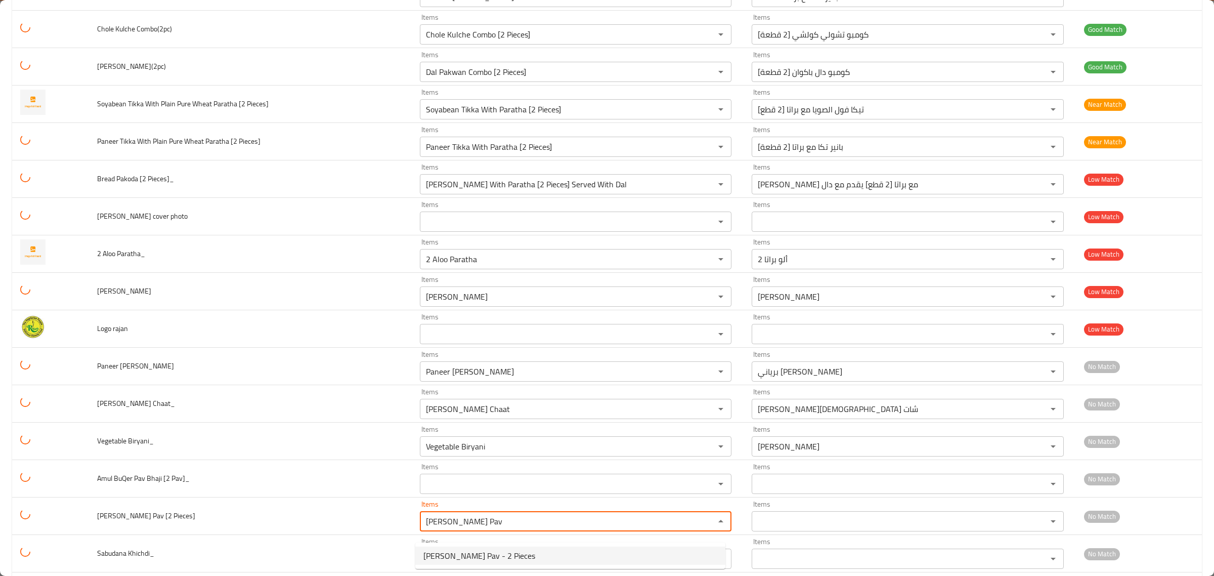
click at [461, 559] on span "[PERSON_NAME] Pav - 2 Pieces" at bounding box center [480, 556] width 112 height 12
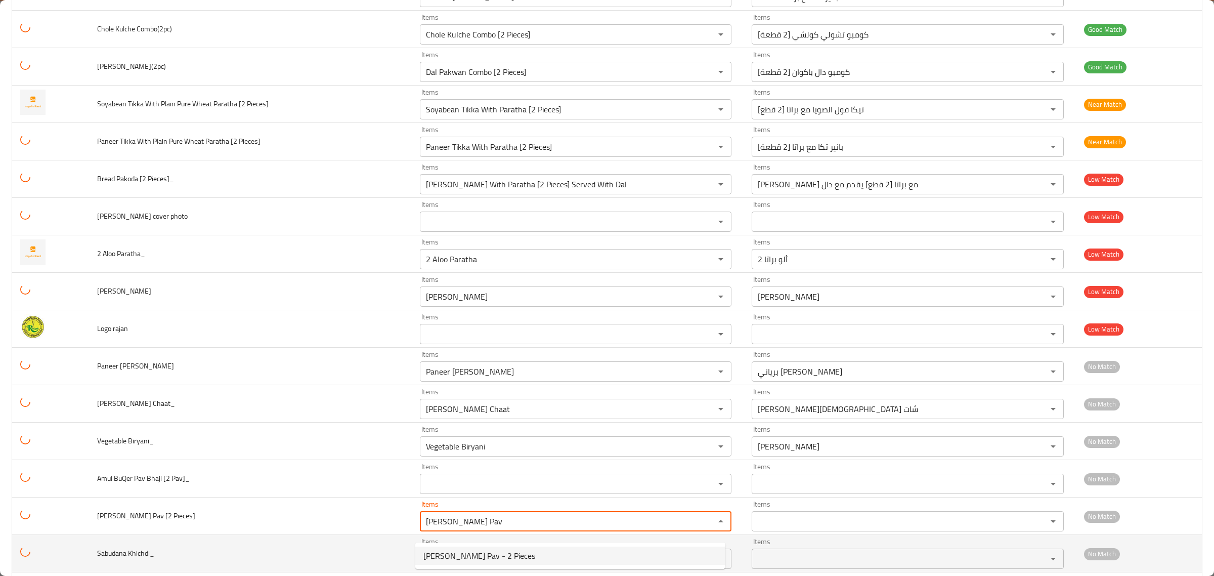
type \ "[PERSON_NAME] Pav - 2 Pieces"
type \-ar "ماسالا كاداك باف - قطعتان"
type \ "[PERSON_NAME] Pav - 2 Pieces"
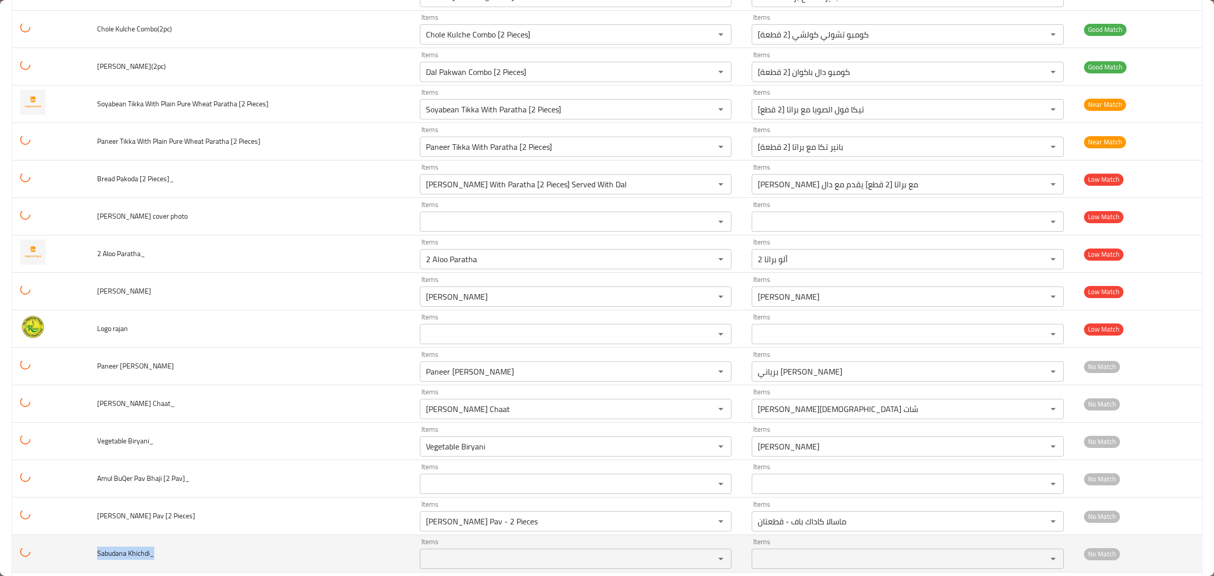
drag, startPoint x: 79, startPoint y: 562, endPoint x: 152, endPoint y: 558, distance: 73.0
click at [152, 558] on tr "Sabudana Khichdi_ Items Items Items Items No Match" at bounding box center [607, 553] width 1190 height 37
copy span "Sabudana Khichdi_"
click at [495, 566] on Khichdi_ "Items" at bounding box center [561, 559] width 276 height 14
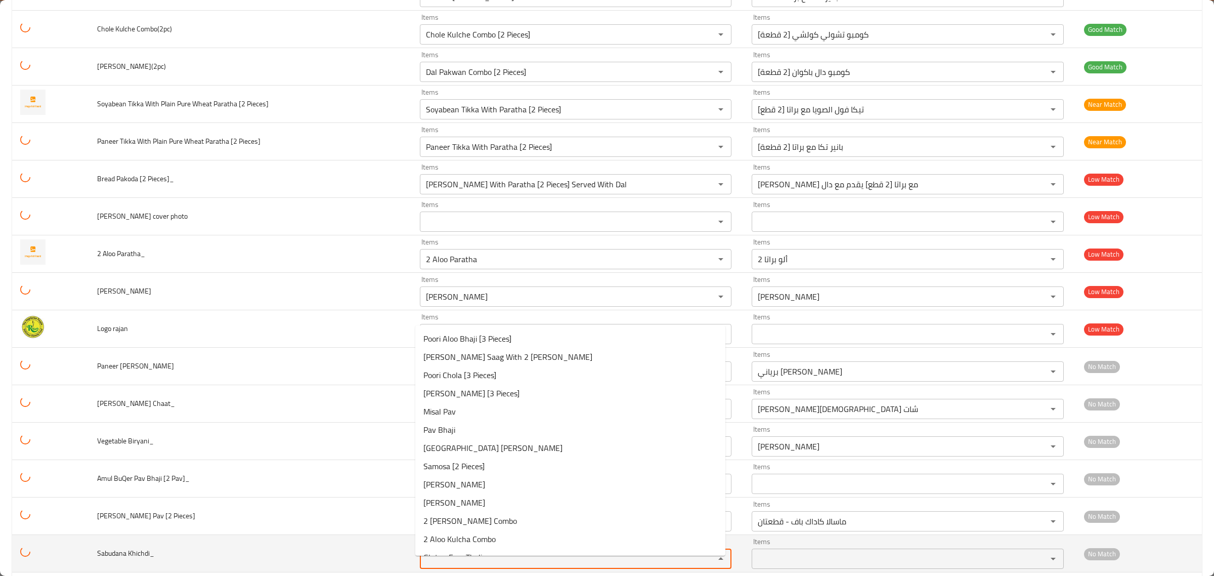
paste Khichdi_ "Sabudana Khichdi_"
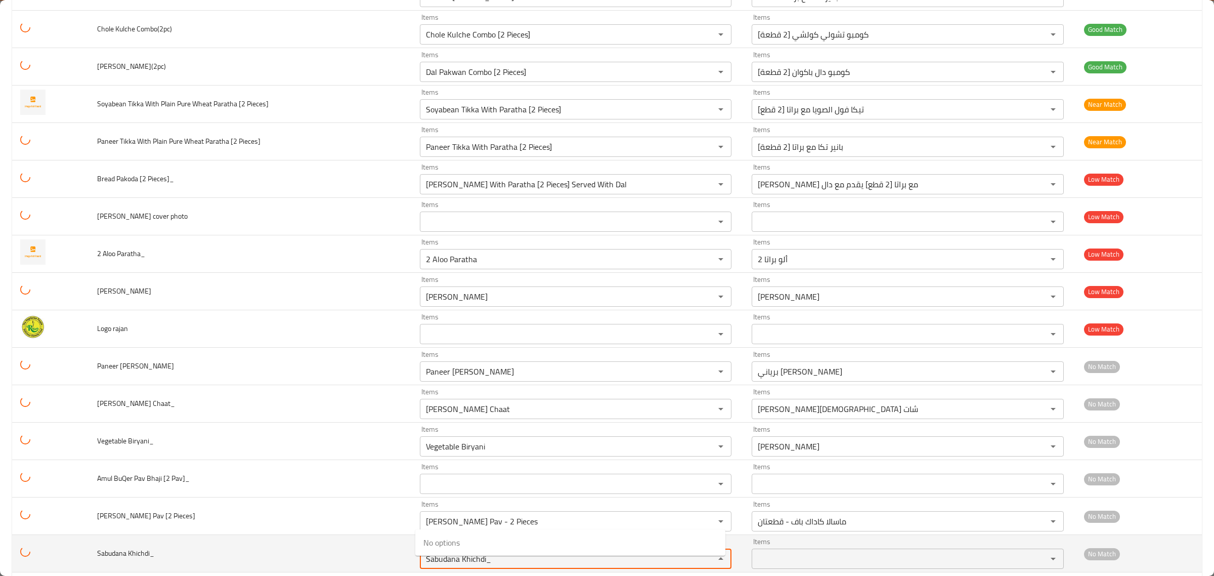
type Khichdi_ "Sabudana Khichdi"
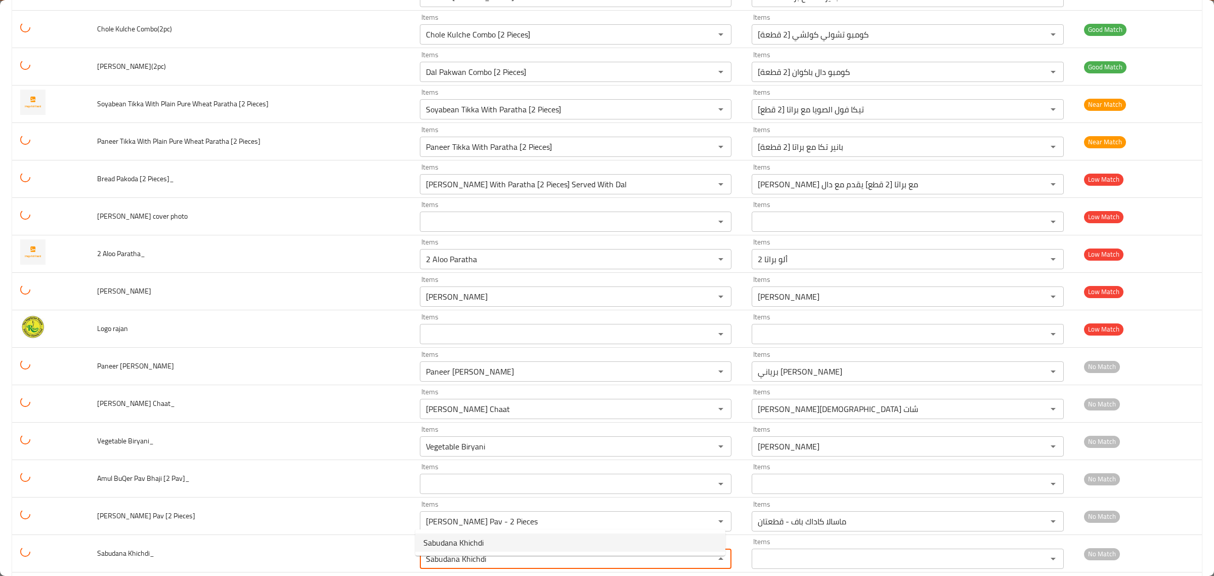
click at [482, 543] on span "Sabudana Khichdi" at bounding box center [454, 542] width 60 height 12
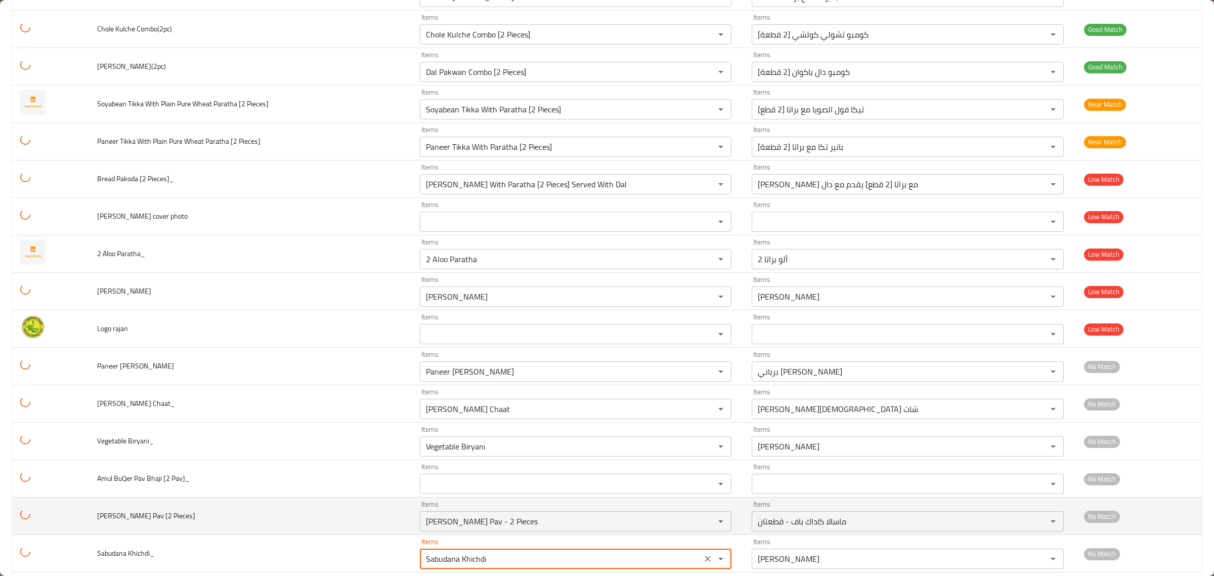
type Khichdi_-ar "[PERSON_NAME]"
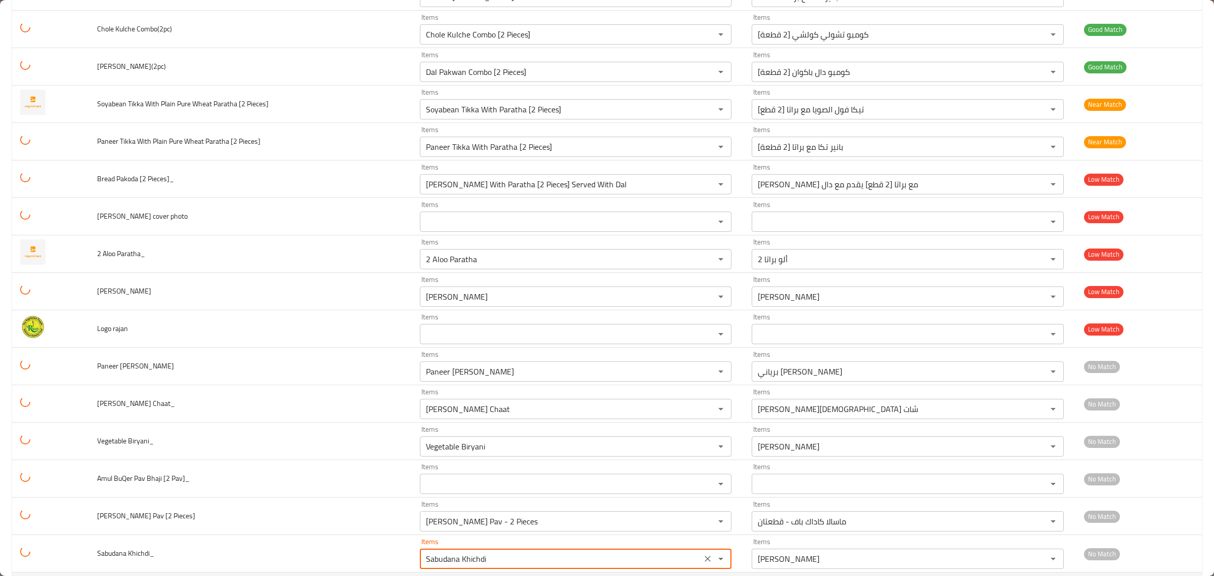
type Khichdi_ "Sabudana Khichdi"
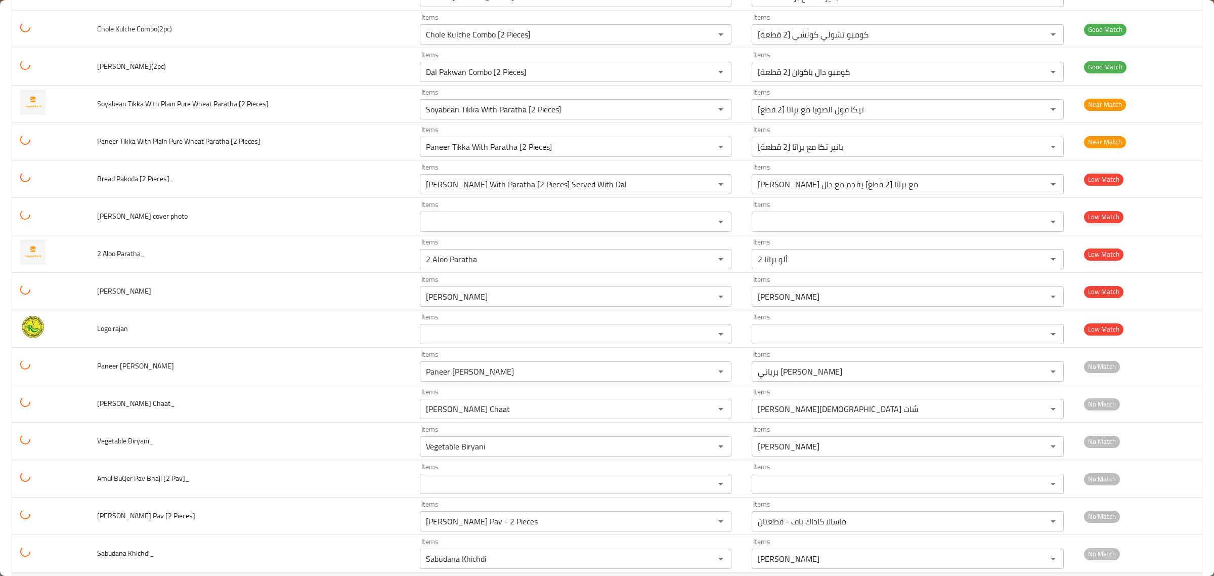
scroll to position [2941, 0]
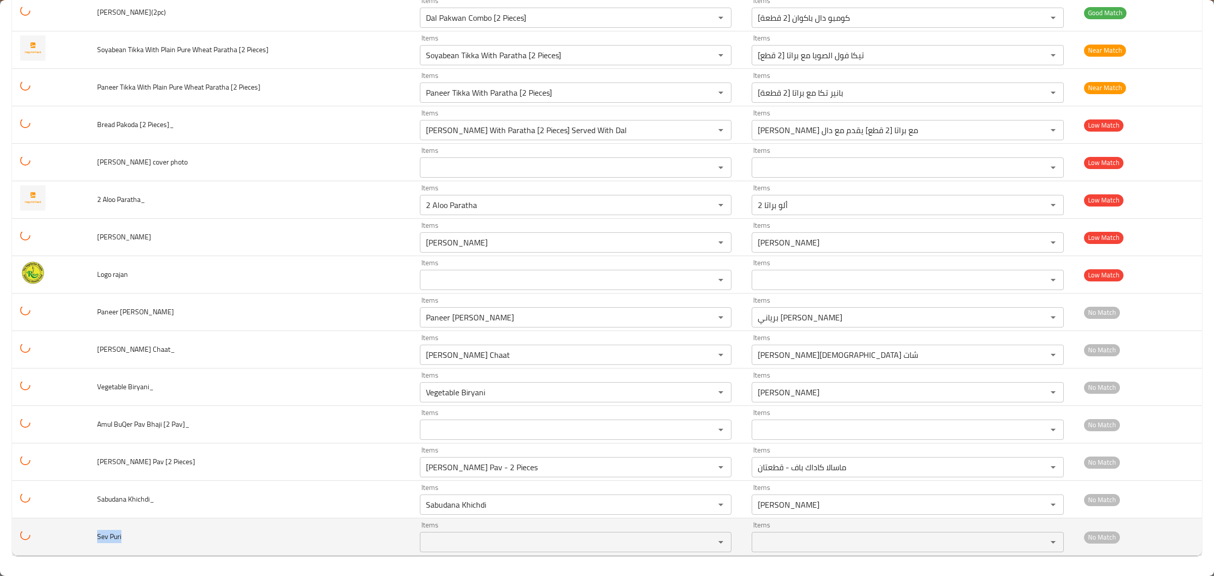
drag, startPoint x: 135, startPoint y: 539, endPoint x: 190, endPoint y: 546, distance: 55.6
click at [79, 545] on tr "Sev Puri Items Items Items Items No Match" at bounding box center [607, 536] width 1190 height 37
copy span "Sev Puri"
click at [476, 547] on Puri "Items" at bounding box center [561, 542] width 276 height 14
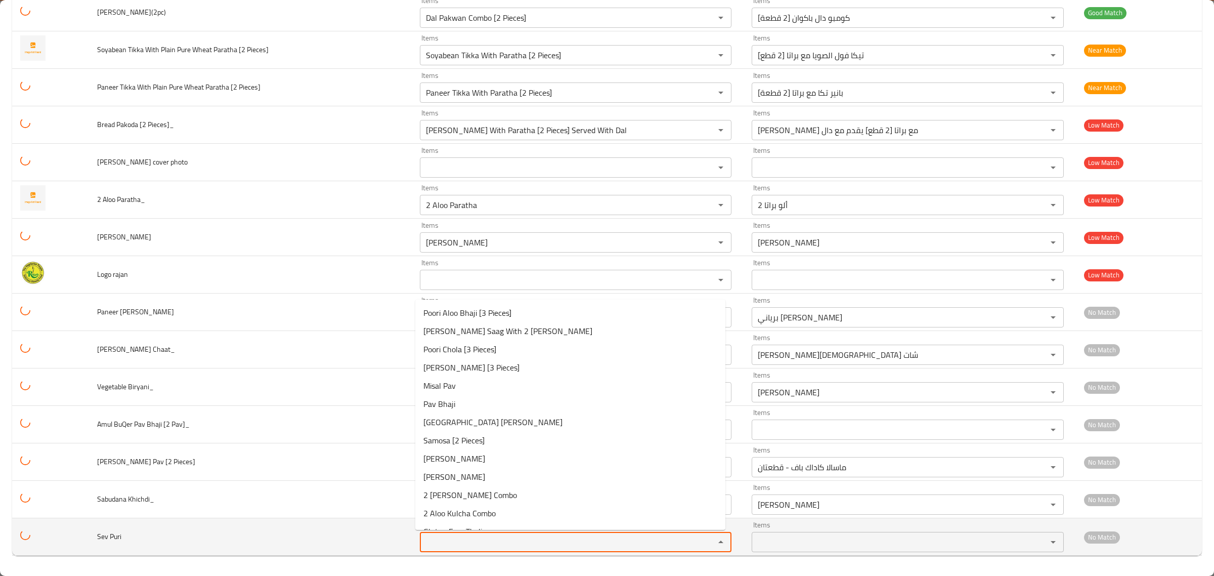
paste Puri "Sev Puri"
type Puri "Sev Puri"
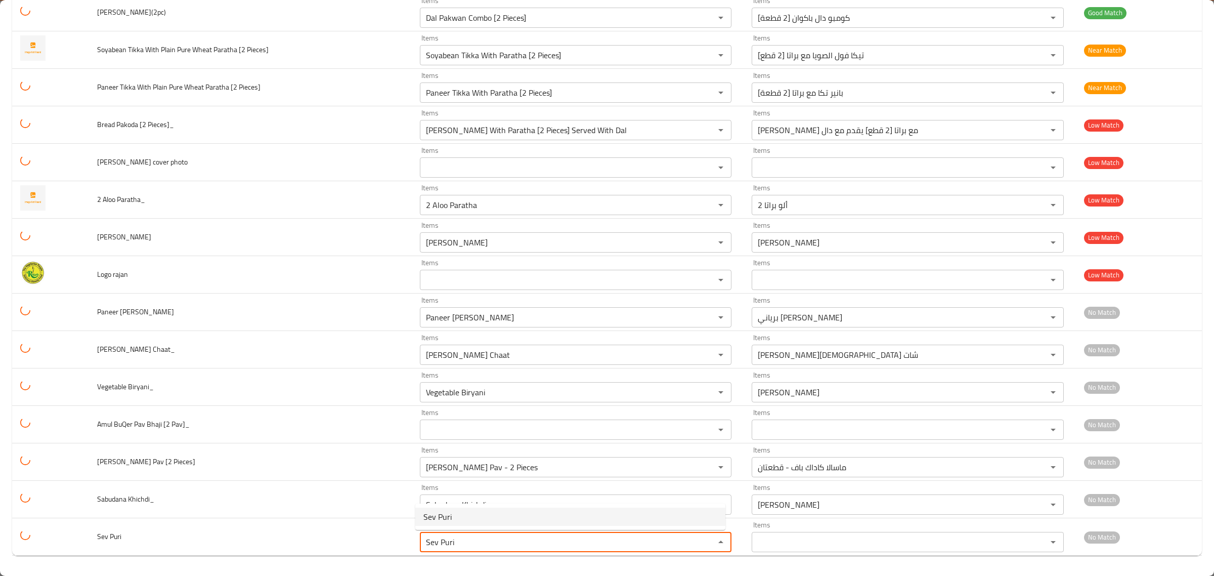
click at [446, 516] on span "Sev Puri" at bounding box center [438, 517] width 28 height 12
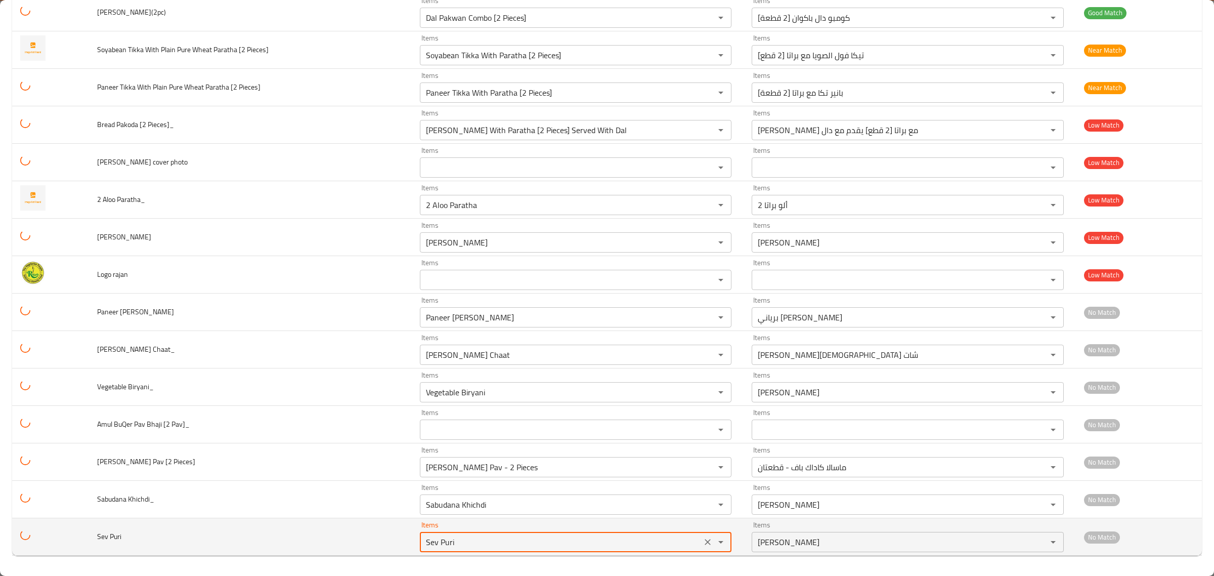
type Puri-ar "[PERSON_NAME]"
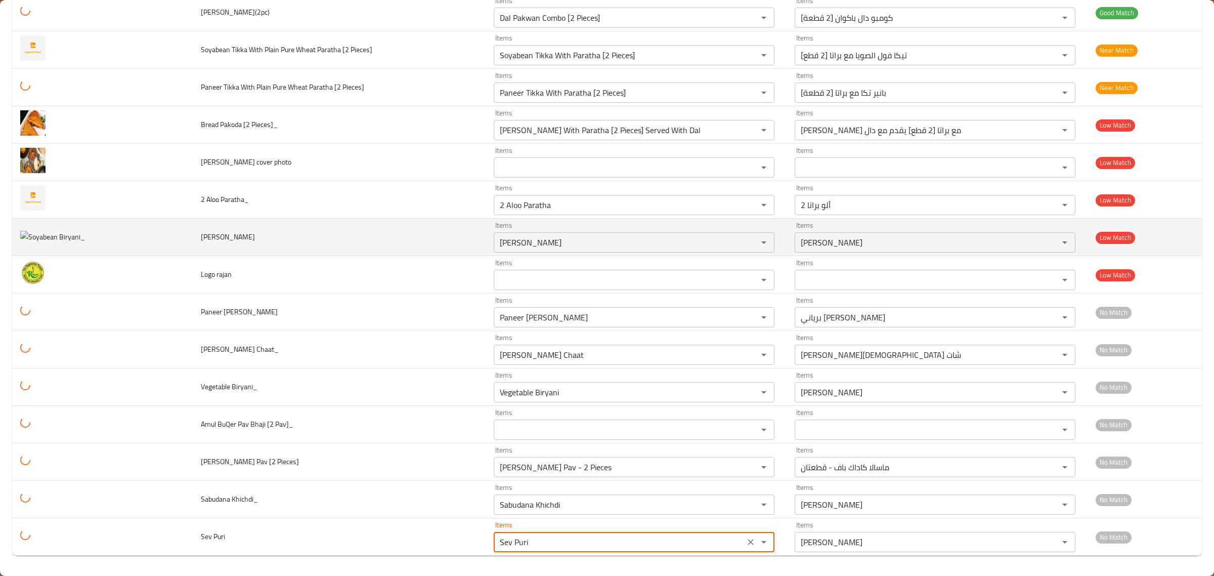
type Puri "Sev Puri"
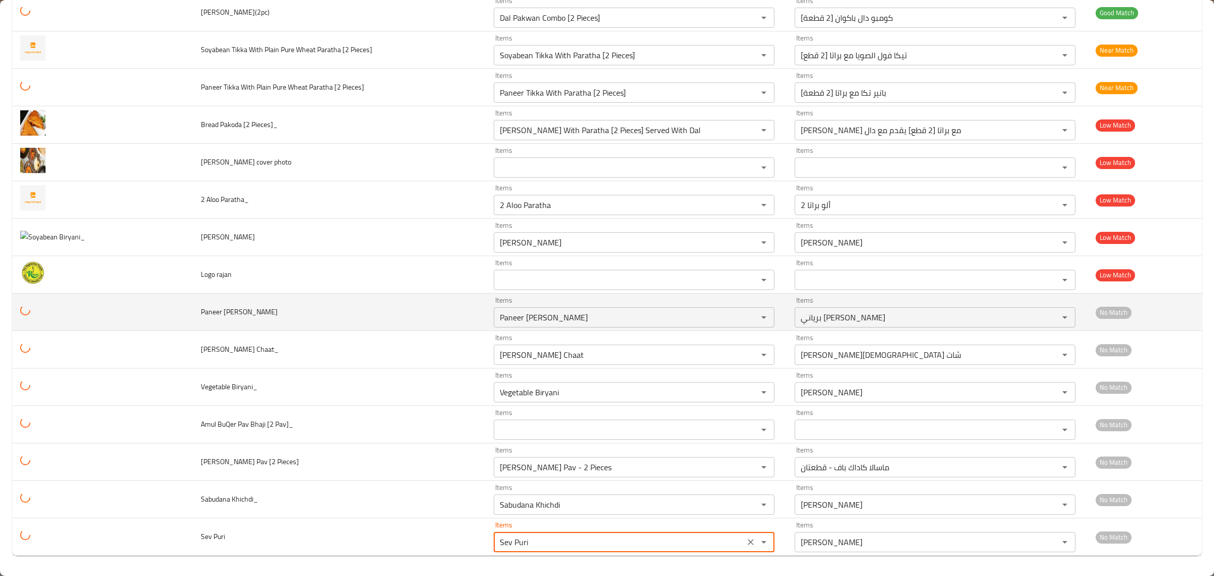
drag, startPoint x: 89, startPoint y: 236, endPoint x: 41, endPoint y: 306, distance: 84.2
click at [14, 245] on td "enhanced table" at bounding box center [102, 237] width 181 height 37
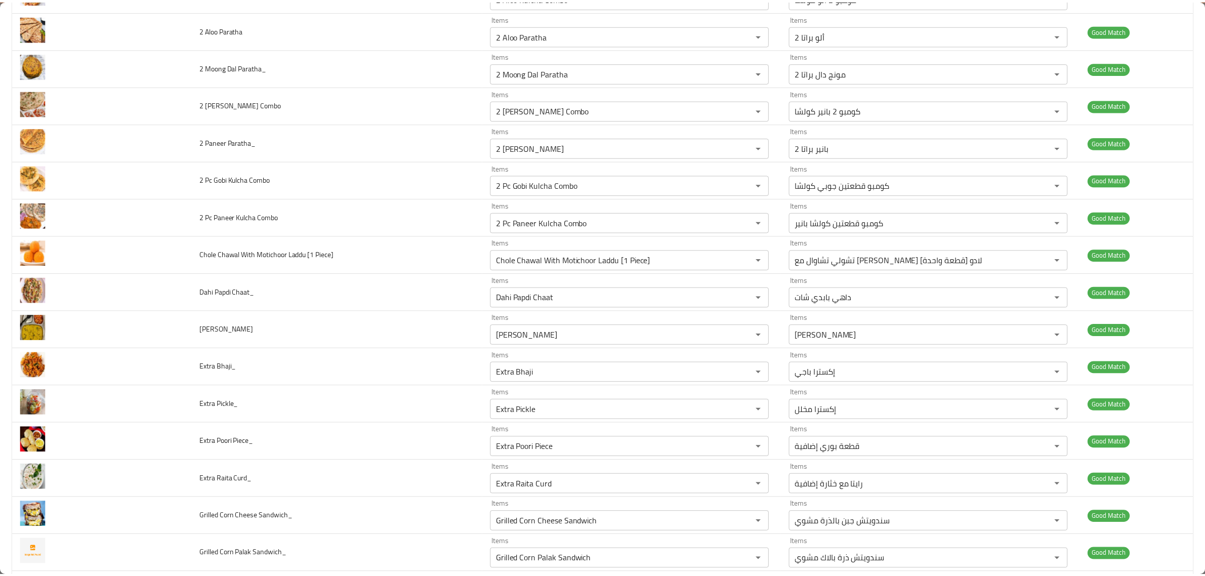
scroll to position [0, 0]
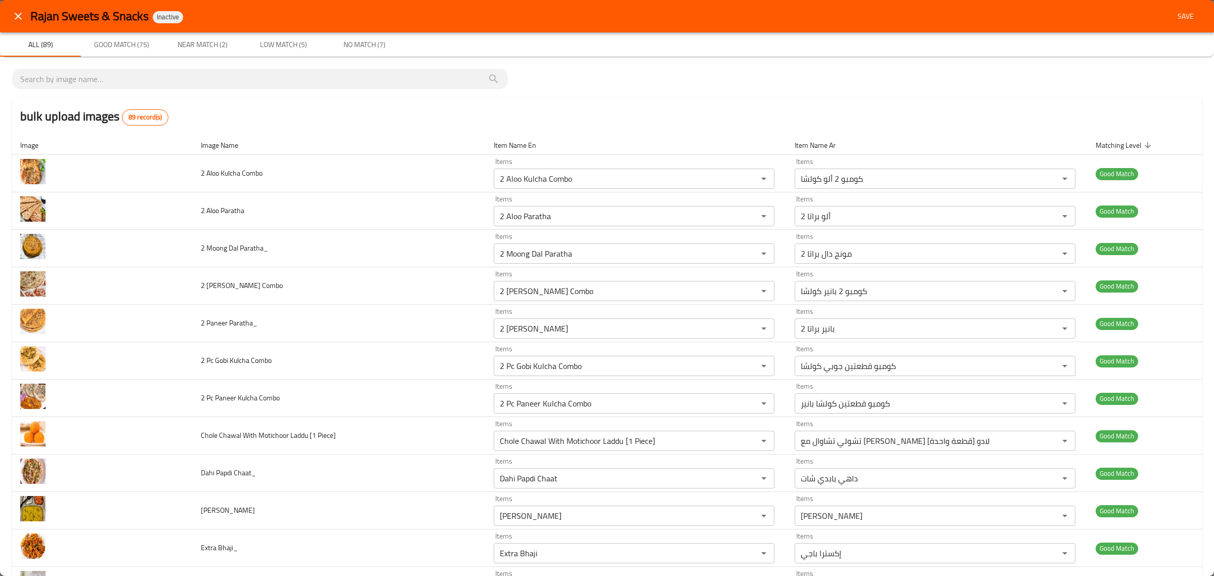
click at [1174, 20] on span "Save" at bounding box center [1186, 16] width 24 height 13
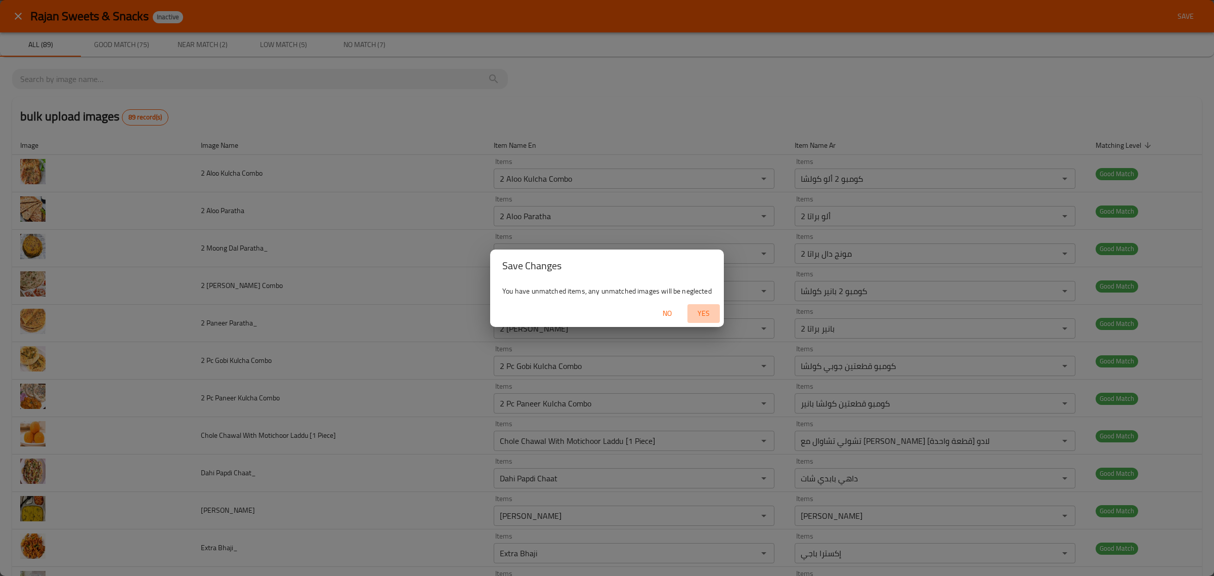
click at [694, 313] on span "Yes" at bounding box center [704, 313] width 24 height 13
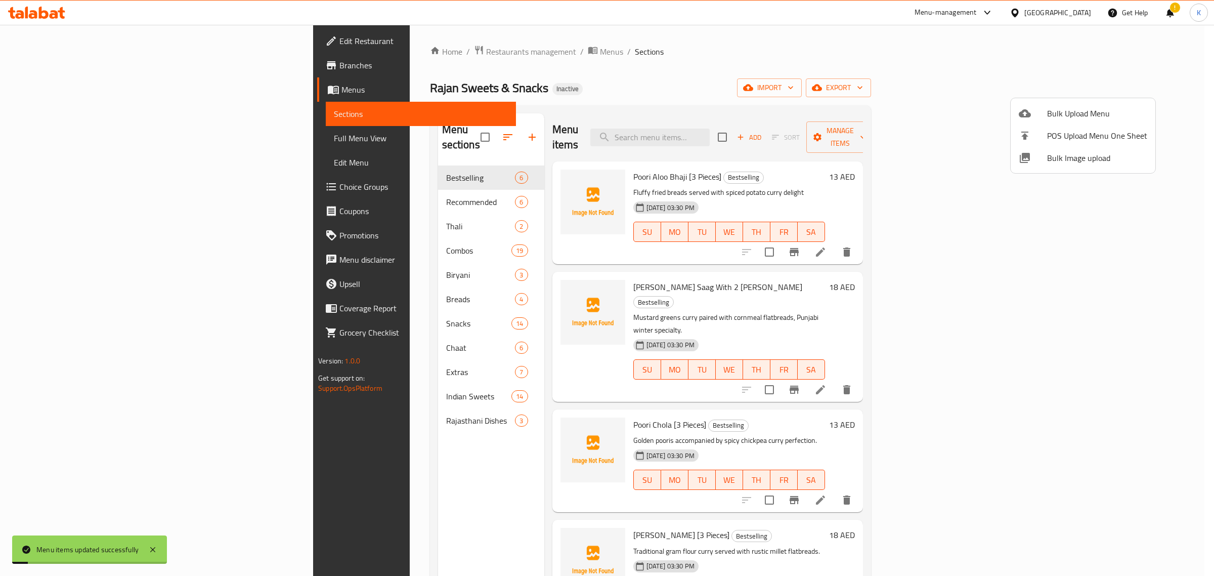
click at [744, 115] on div at bounding box center [607, 288] width 1214 height 576
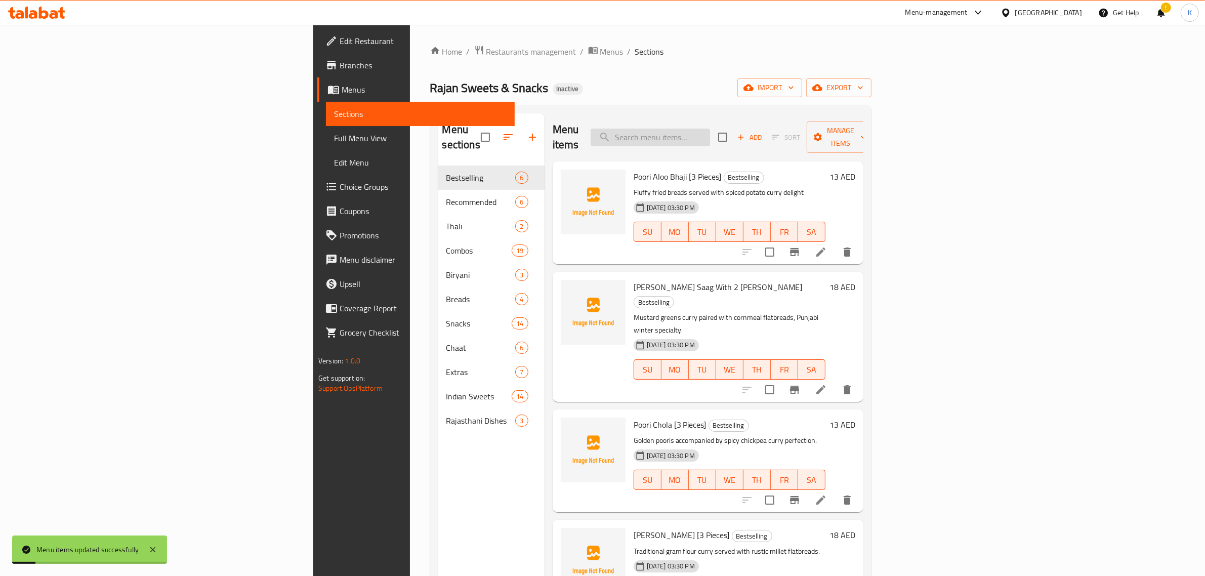
click at [710, 130] on input "search" at bounding box center [649, 138] width 119 height 18
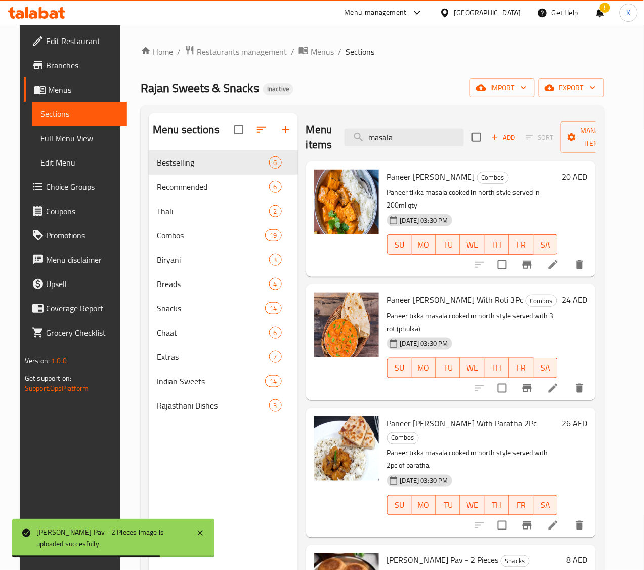
drag, startPoint x: 375, startPoint y: 135, endPoint x: 235, endPoint y: 121, distance: 140.8
click at [249, 125] on div "Menu sections Bestselling 6 Recommended 6 Thali 2 Combos 19 Biryani 3 Breads 4 …" at bounding box center [372, 398] width 447 height 570
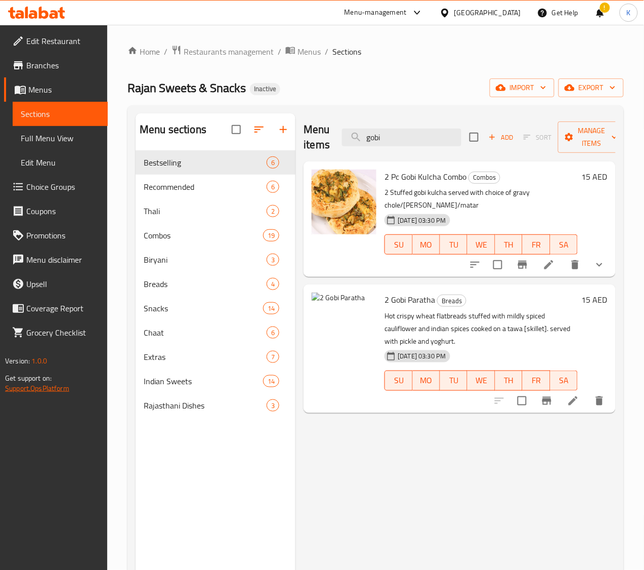
type input "gobi"
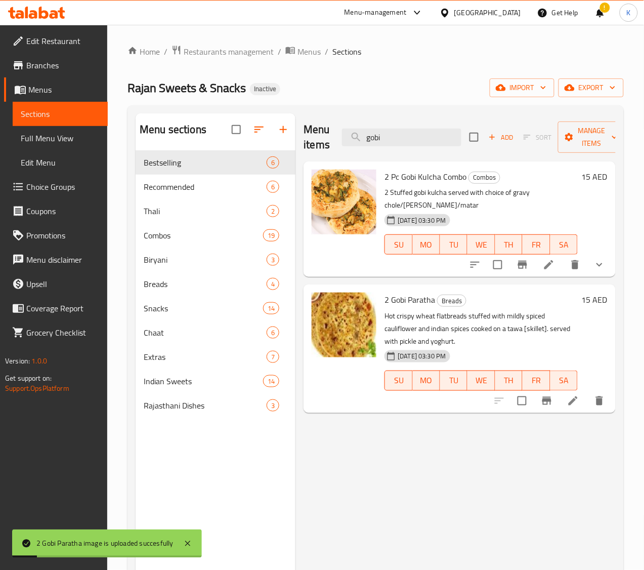
click at [322, 429] on div "Menu items gobi Add Sort Manage items 2 Pc Gobi Kulcha Combo Combos 2 Stuffed g…" at bounding box center [455, 398] width 320 height 570
click at [595, 87] on span "export" at bounding box center [591, 87] width 49 height 13
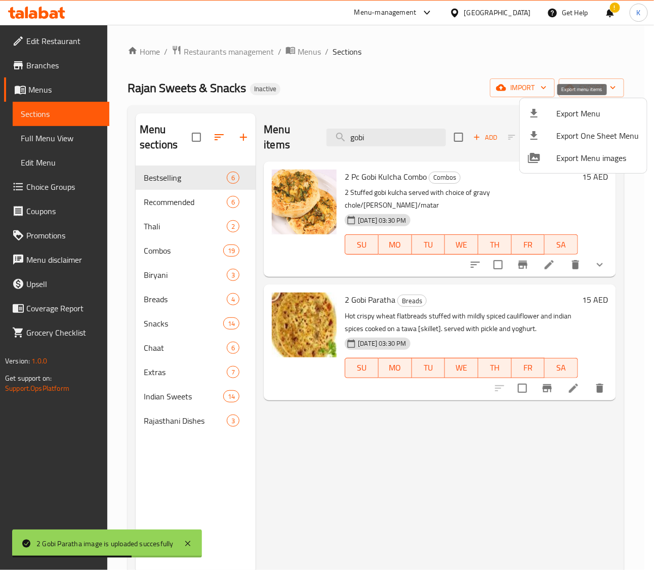
click at [558, 116] on span "Export Menu" at bounding box center [597, 113] width 82 height 12
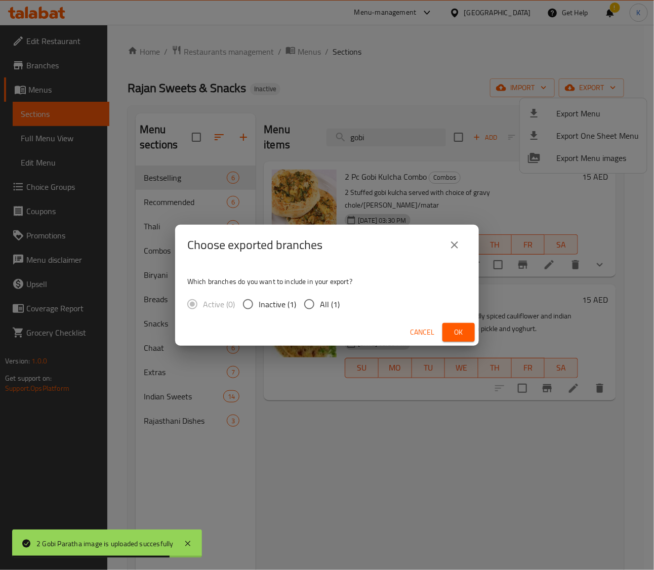
click at [315, 305] on input "All (1)" at bounding box center [309, 303] width 21 height 21
radio input "true"
click at [467, 335] on button "Ok" at bounding box center [458, 332] width 32 height 19
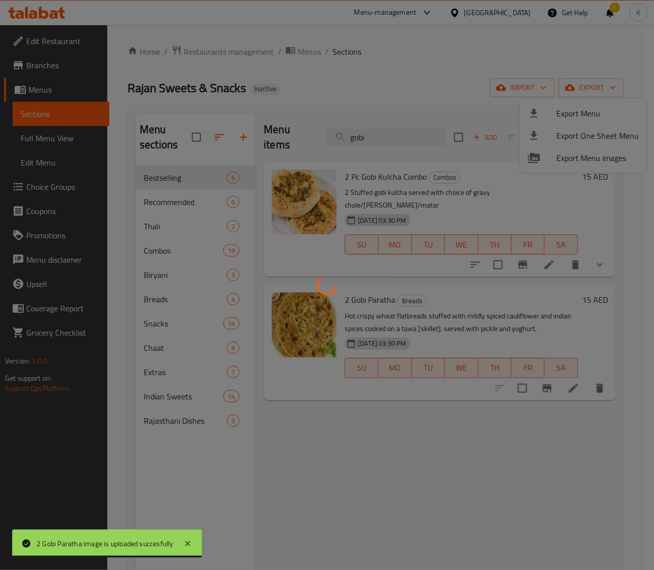
click at [373, 452] on div at bounding box center [327, 285] width 654 height 570
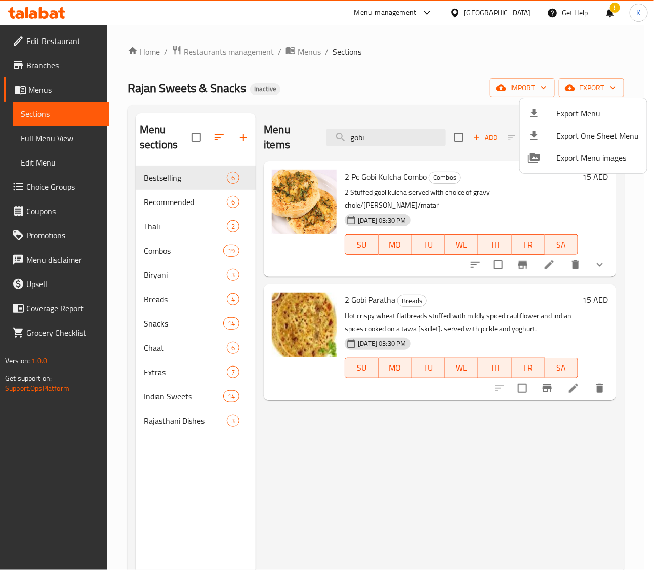
click at [378, 453] on div at bounding box center [327, 285] width 654 height 570
